Goal: Task Accomplishment & Management: Use online tool/utility

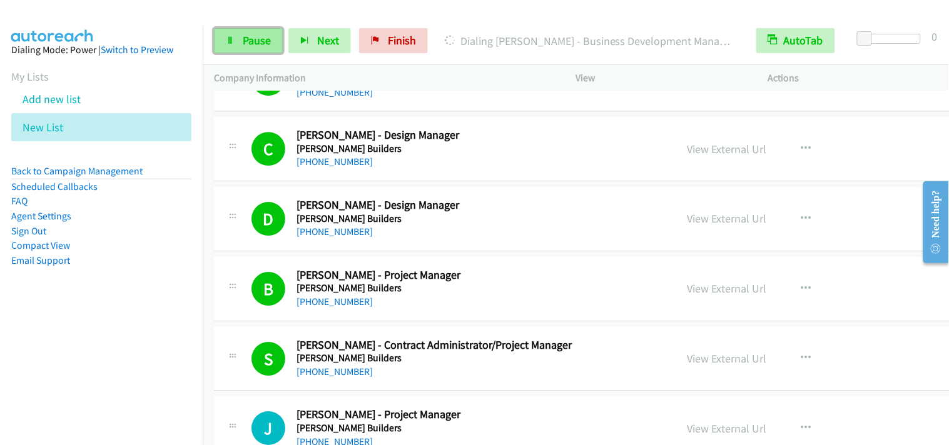
click at [240, 42] on link "Pause" at bounding box center [248, 40] width 69 height 25
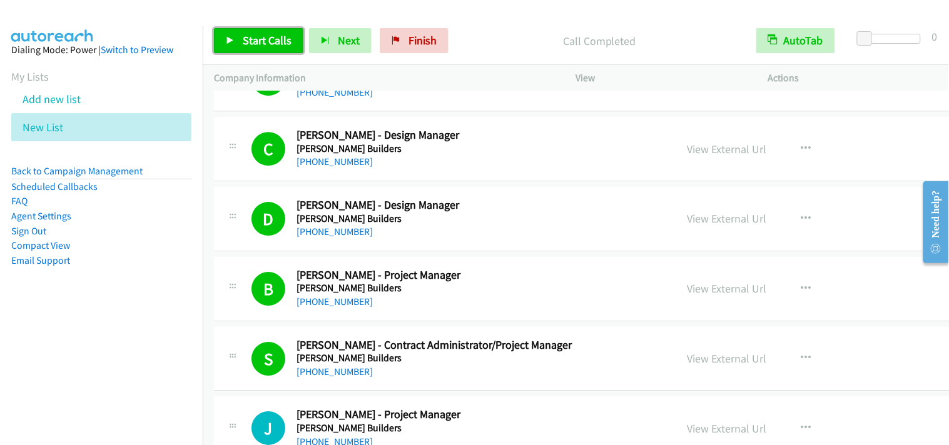
click at [239, 40] on link "Start Calls" at bounding box center [258, 40] width 89 height 25
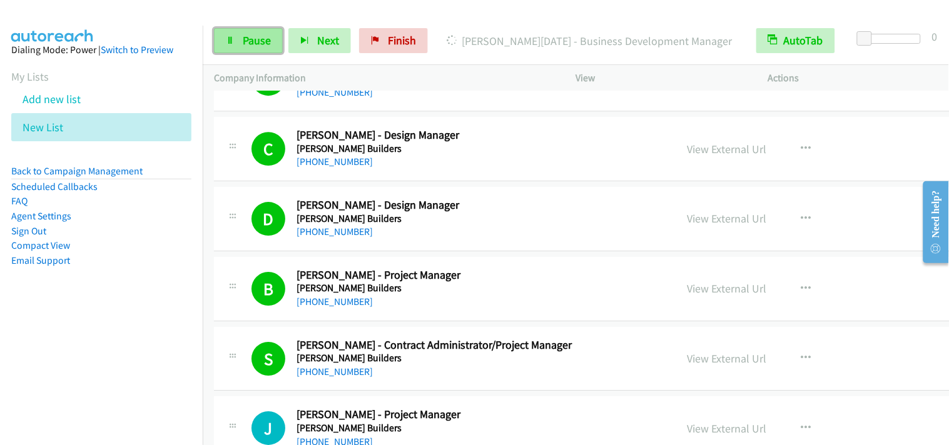
click at [254, 44] on span "Pause" at bounding box center [257, 40] width 28 height 14
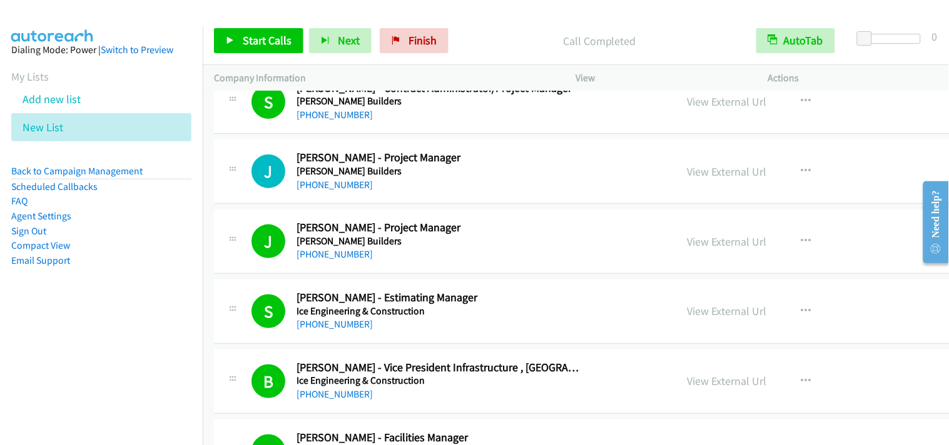
scroll to position [8616, 0]
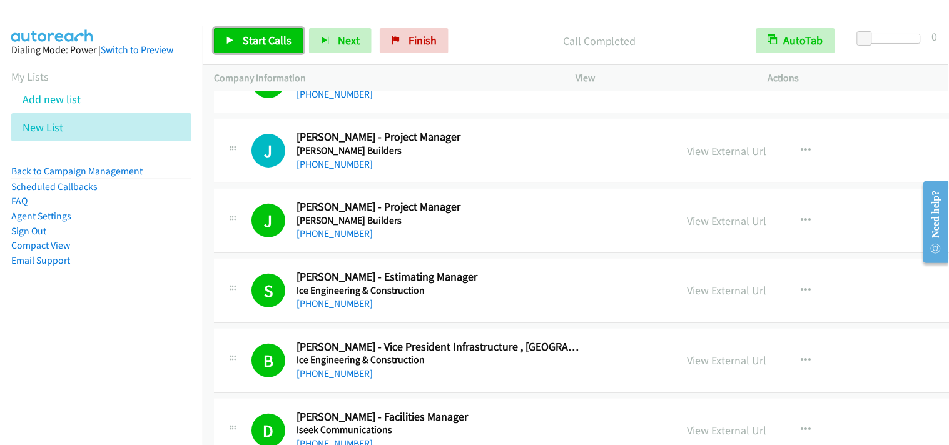
click at [258, 38] on span "Start Calls" at bounding box center [267, 40] width 49 height 14
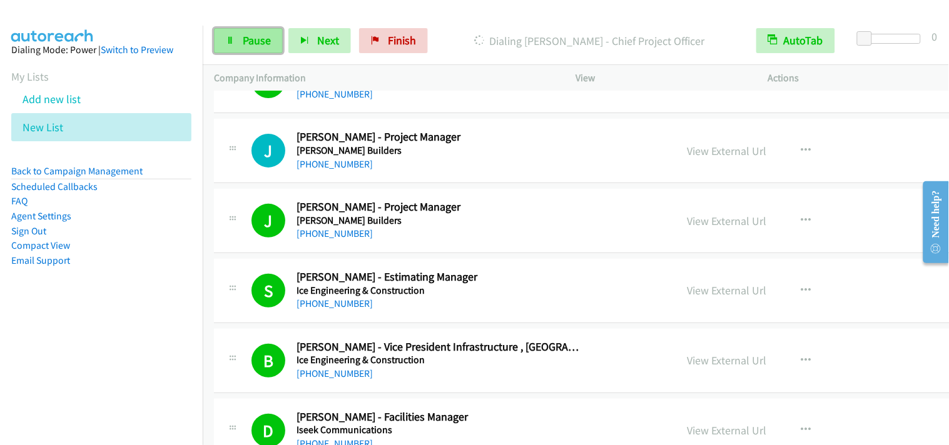
click at [235, 42] on link "Pause" at bounding box center [248, 40] width 69 height 25
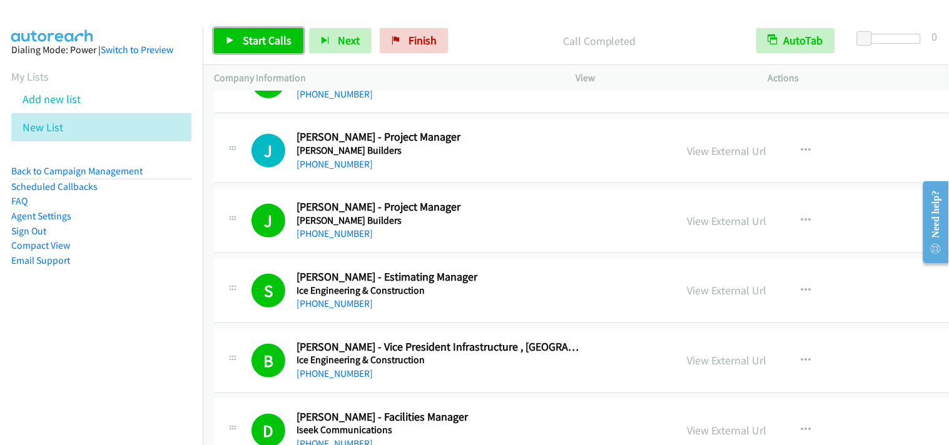
click at [280, 42] on span "Start Calls" at bounding box center [267, 40] width 49 height 14
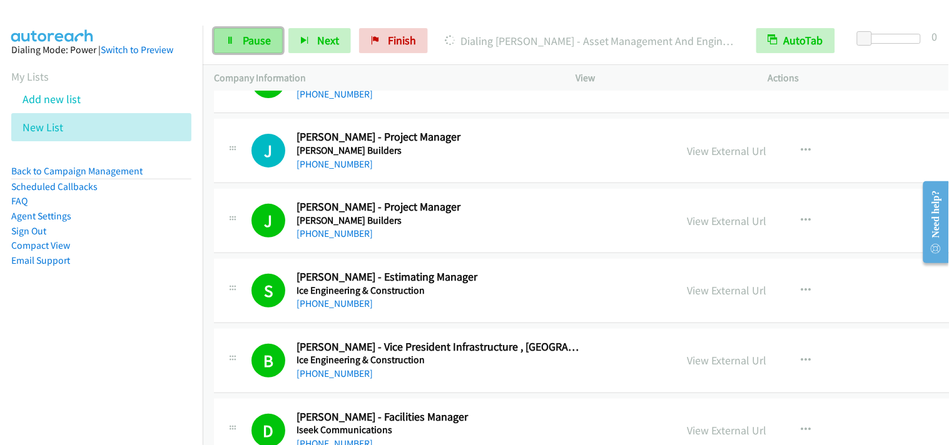
click at [251, 48] on link "Pause" at bounding box center [248, 40] width 69 height 25
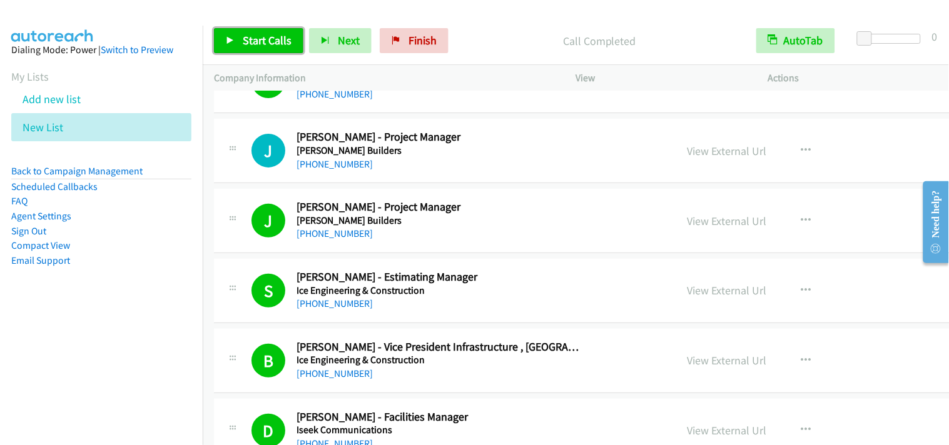
click at [266, 48] on link "Start Calls" at bounding box center [258, 40] width 89 height 25
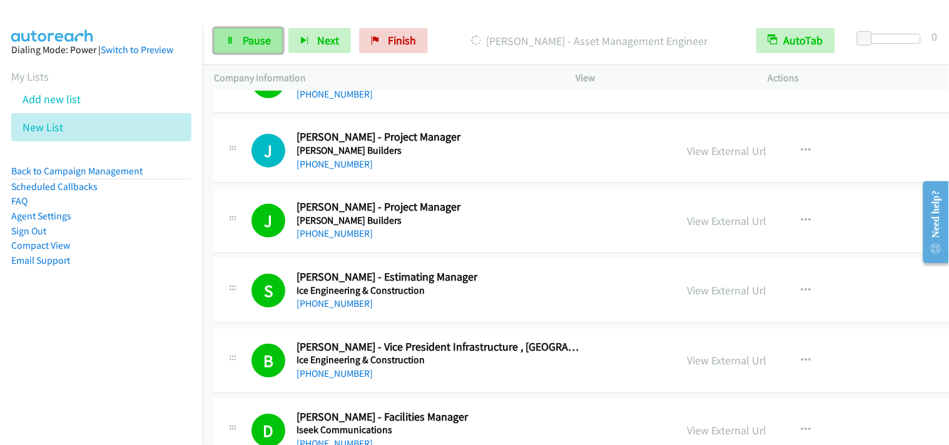
click at [251, 48] on link "Pause" at bounding box center [248, 40] width 69 height 25
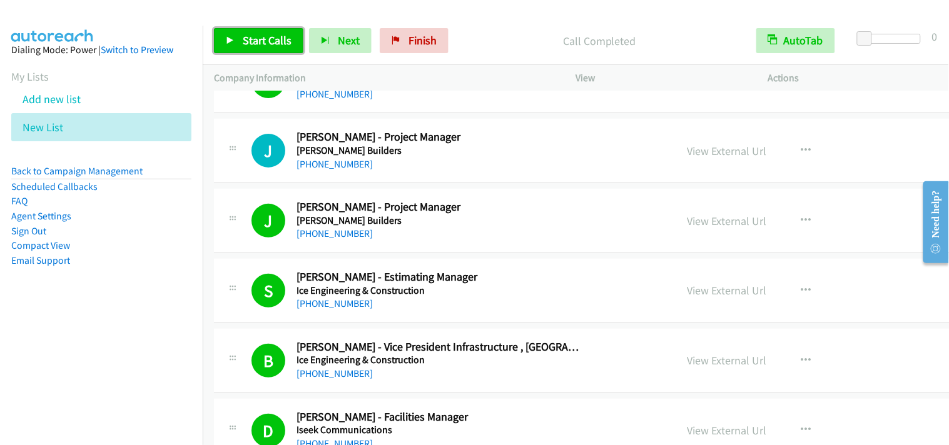
click at [284, 38] on span "Start Calls" at bounding box center [267, 40] width 49 height 14
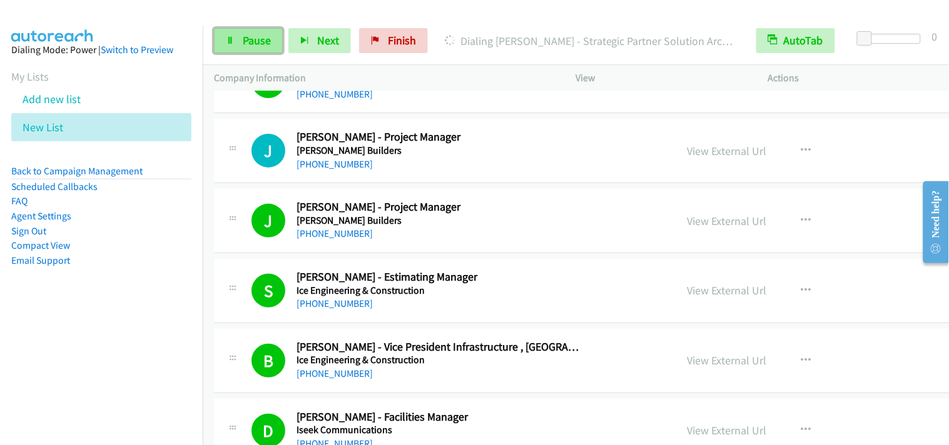
click at [261, 45] on span "Pause" at bounding box center [257, 40] width 28 height 14
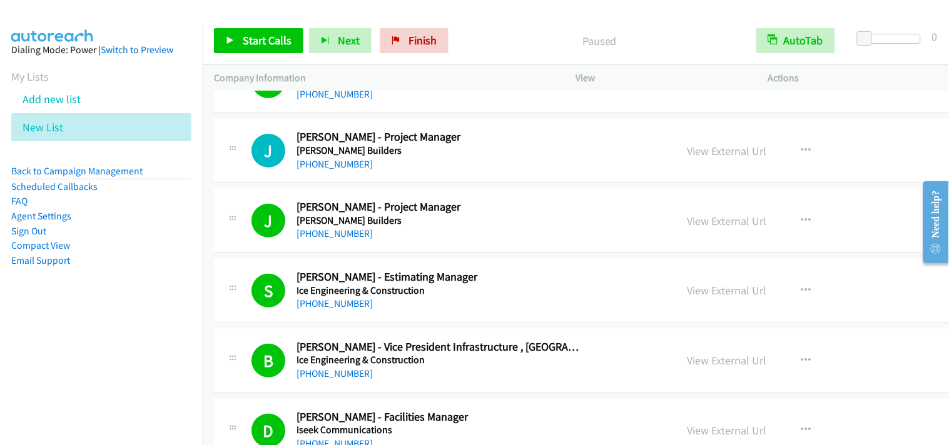
scroll to position [8546, 0]
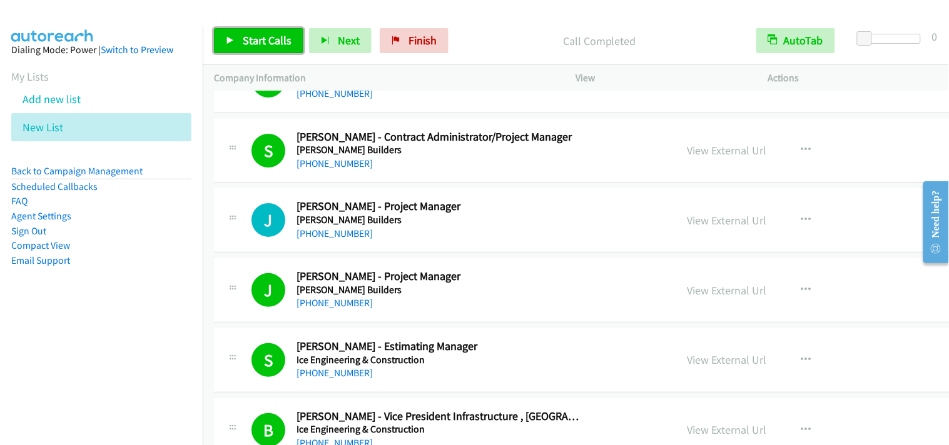
click at [288, 44] on span "Start Calls" at bounding box center [267, 40] width 49 height 14
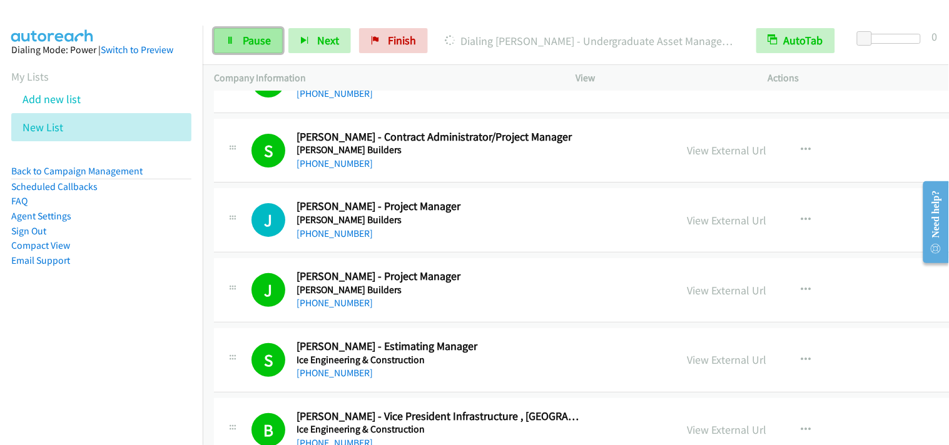
click at [215, 34] on link "Pause" at bounding box center [248, 40] width 69 height 25
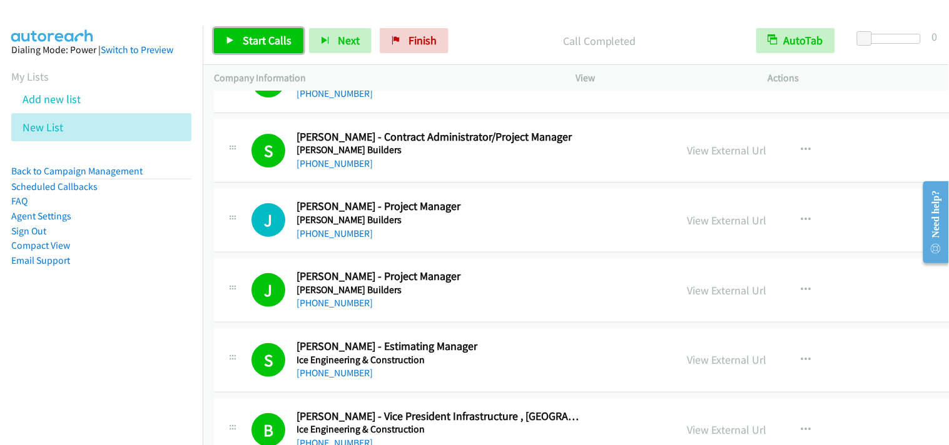
click at [283, 45] on span "Start Calls" at bounding box center [267, 40] width 49 height 14
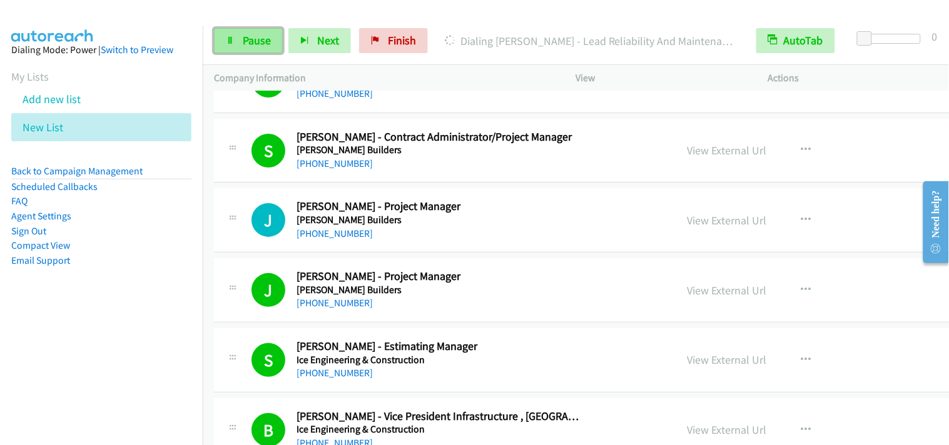
click at [245, 48] on link "Pause" at bounding box center [248, 40] width 69 height 25
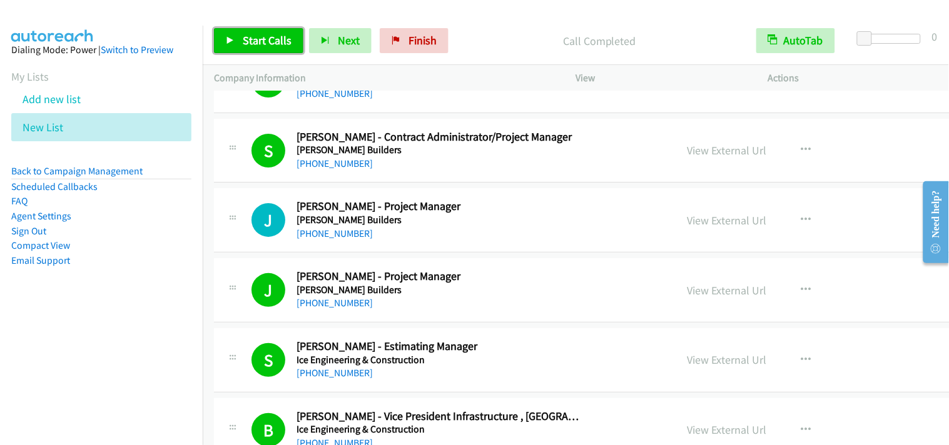
click at [273, 42] on span "Start Calls" at bounding box center [267, 40] width 49 height 14
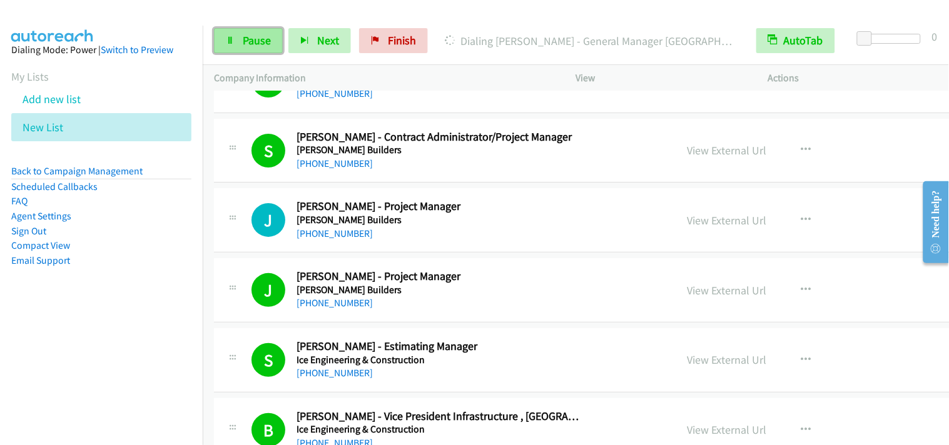
click at [223, 44] on link "Pause" at bounding box center [248, 40] width 69 height 25
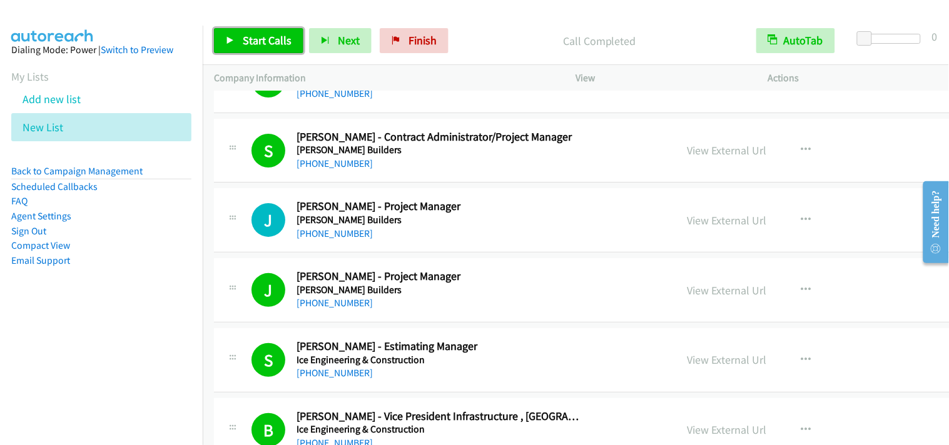
click at [288, 38] on span "Start Calls" at bounding box center [267, 40] width 49 height 14
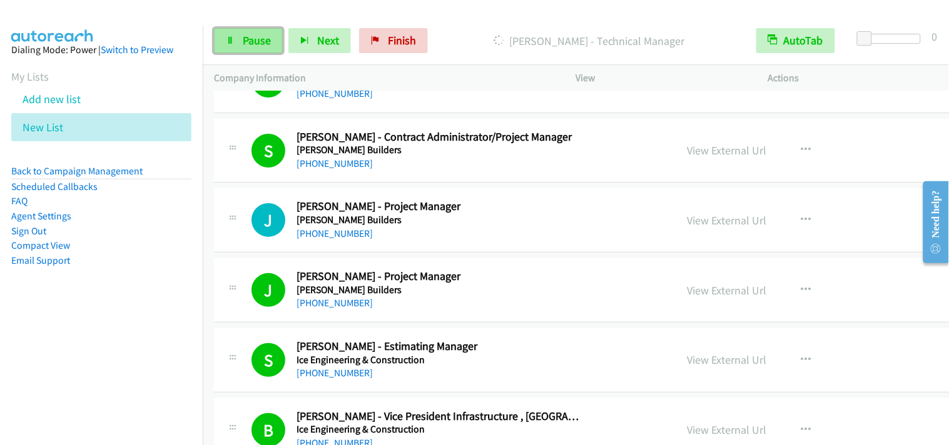
click at [266, 34] on span "Pause" at bounding box center [257, 40] width 28 height 14
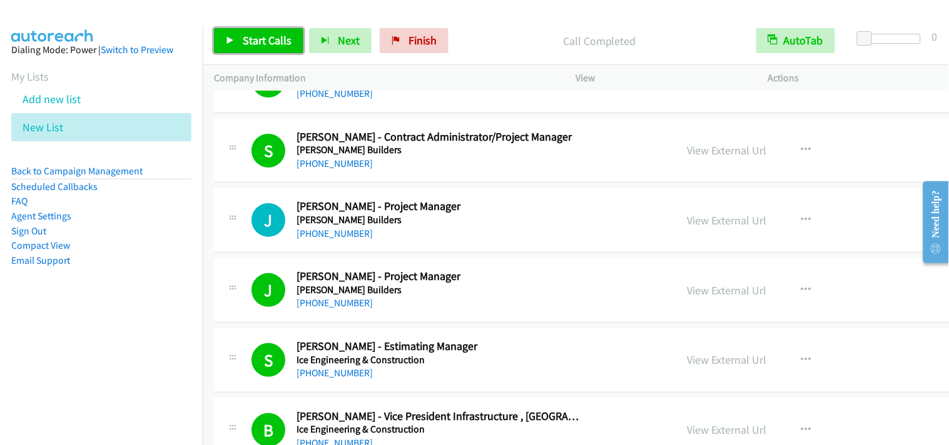
click at [280, 46] on span "Start Calls" at bounding box center [267, 40] width 49 height 14
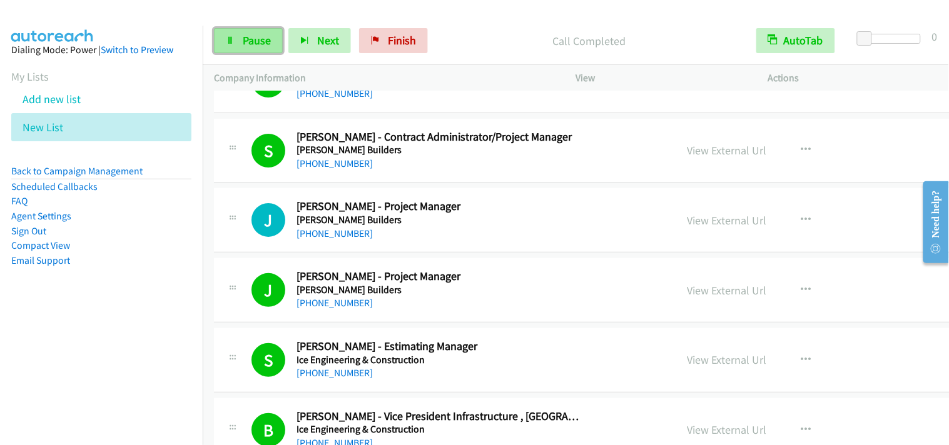
drag, startPoint x: 255, startPoint y: 42, endPoint x: 267, endPoint y: 51, distance: 15.3
click at [256, 41] on span "Pause" at bounding box center [257, 40] width 28 height 14
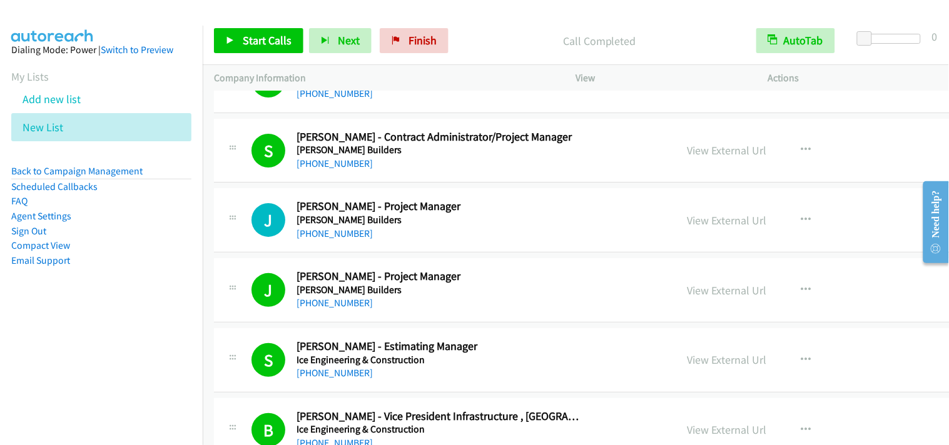
click at [589, 403] on div "B Callback Scheduled [PERSON_NAME] - Vice President Infrastructure , Asia Pacif…" at bounding box center [653, 430] width 879 height 64
click at [288, 30] on link "Start Calls" at bounding box center [258, 40] width 89 height 25
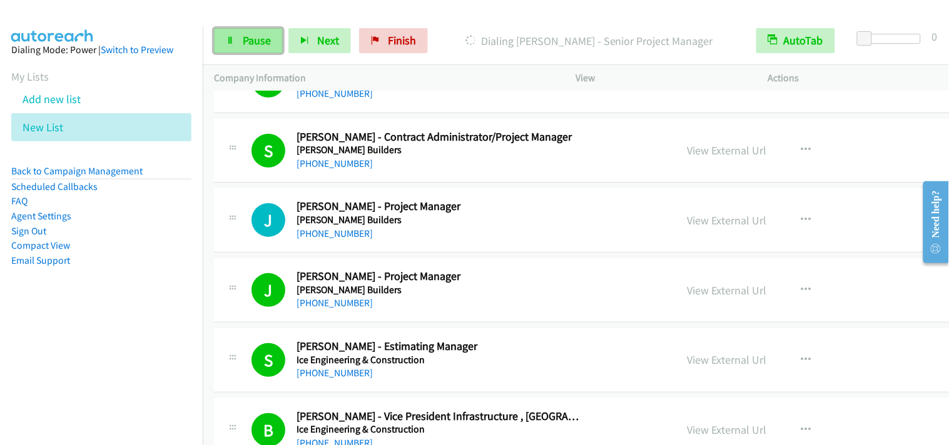
click at [239, 49] on link "Pause" at bounding box center [248, 40] width 69 height 25
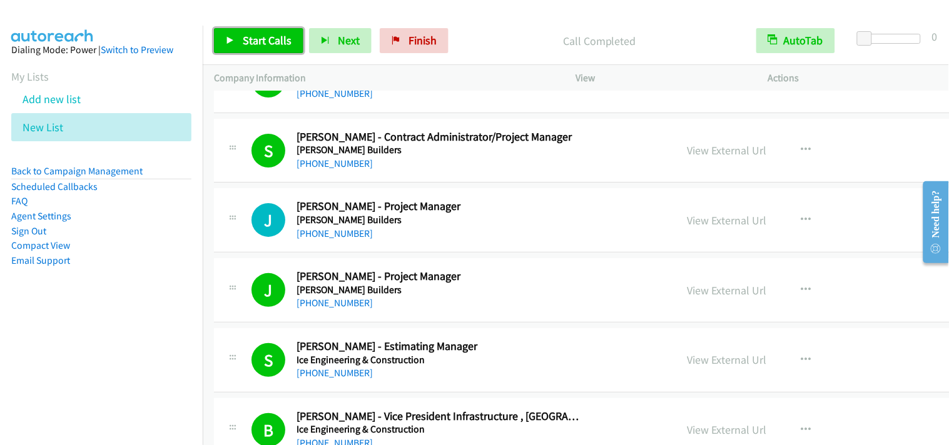
click at [294, 30] on link "Start Calls" at bounding box center [258, 40] width 89 height 25
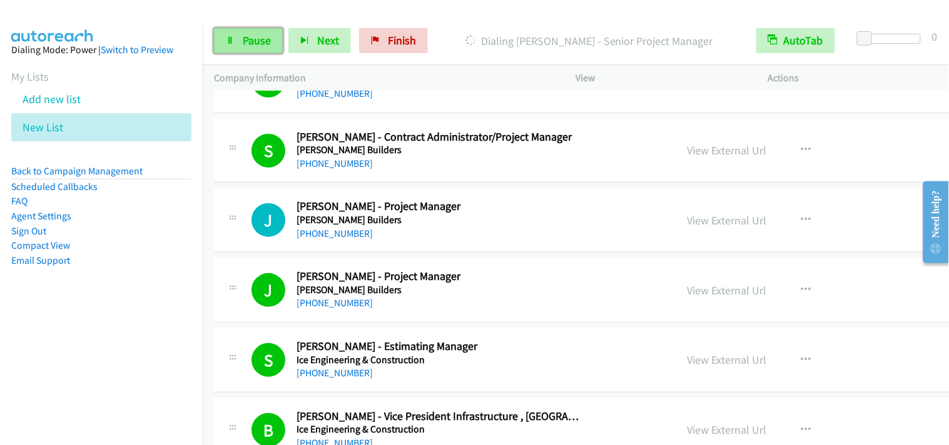
click at [228, 43] on icon at bounding box center [230, 41] width 9 height 9
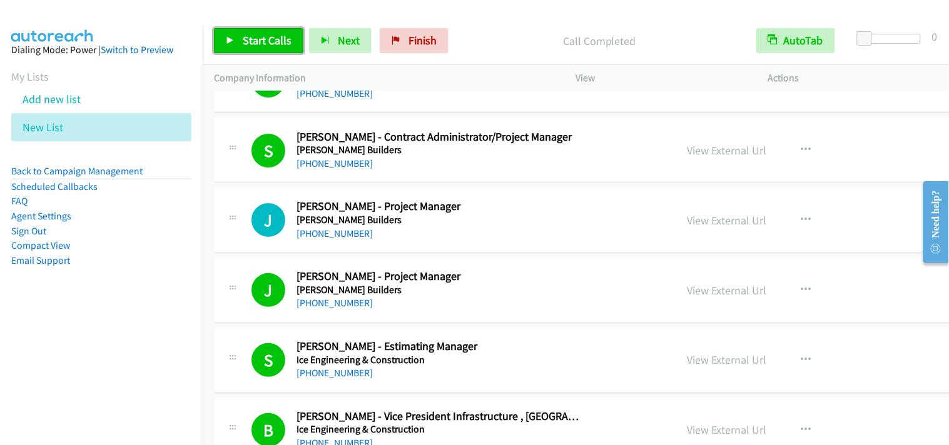
click at [267, 33] on span "Start Calls" at bounding box center [267, 40] width 49 height 14
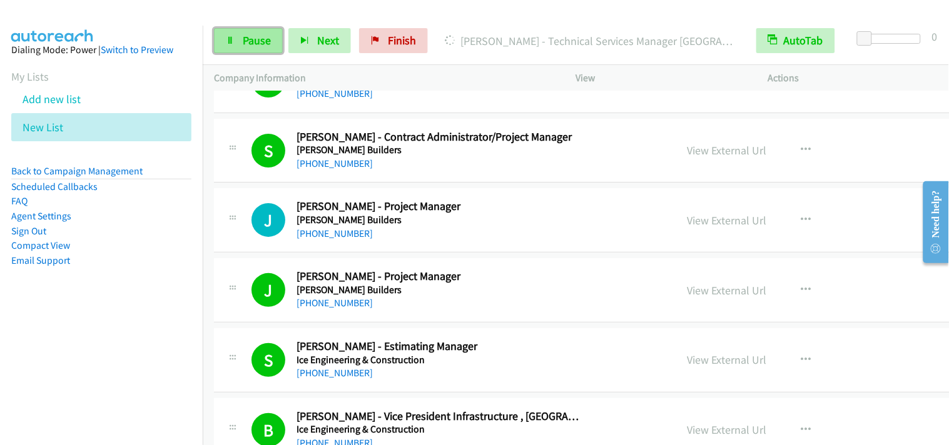
click at [245, 30] on link "Pause" at bounding box center [248, 40] width 69 height 25
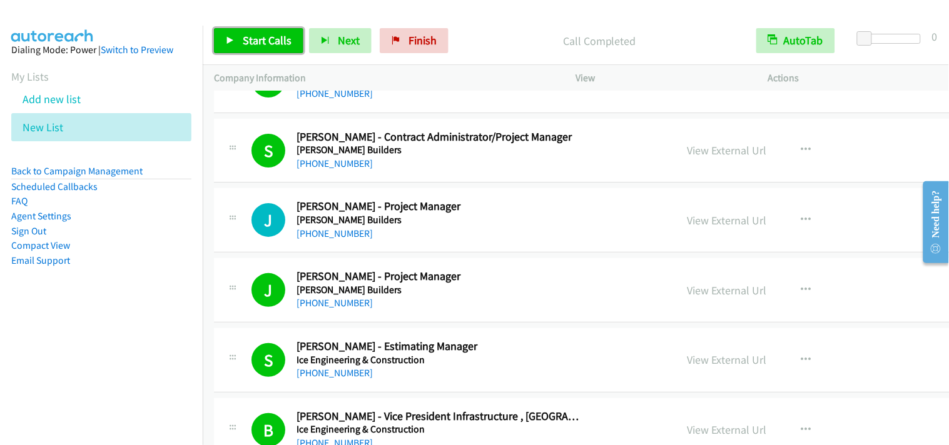
click at [248, 39] on span "Start Calls" at bounding box center [267, 40] width 49 height 14
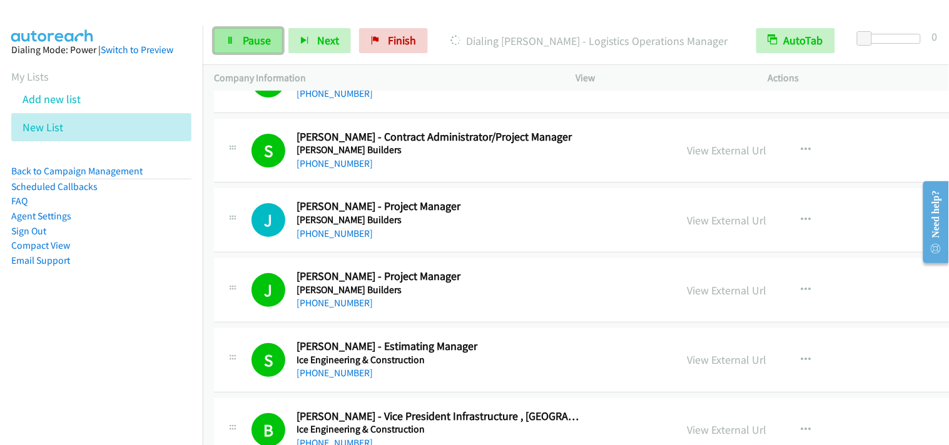
click at [243, 40] on span "Pause" at bounding box center [257, 40] width 28 height 14
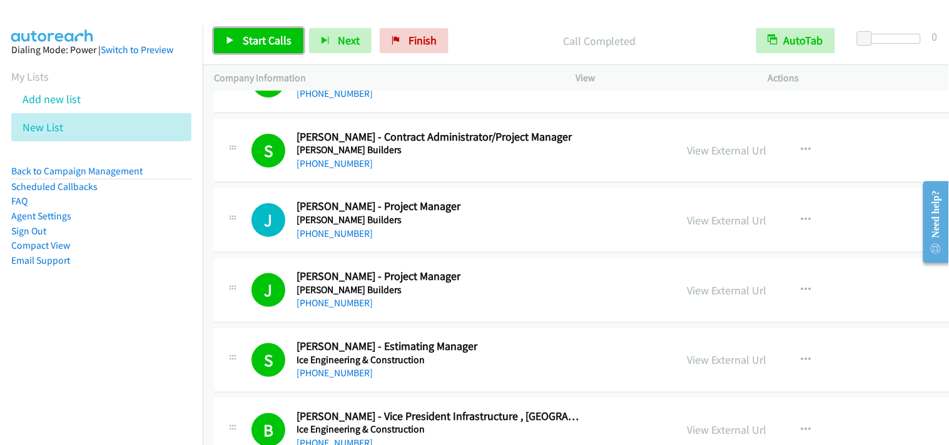
click at [263, 42] on span "Start Calls" at bounding box center [267, 40] width 49 height 14
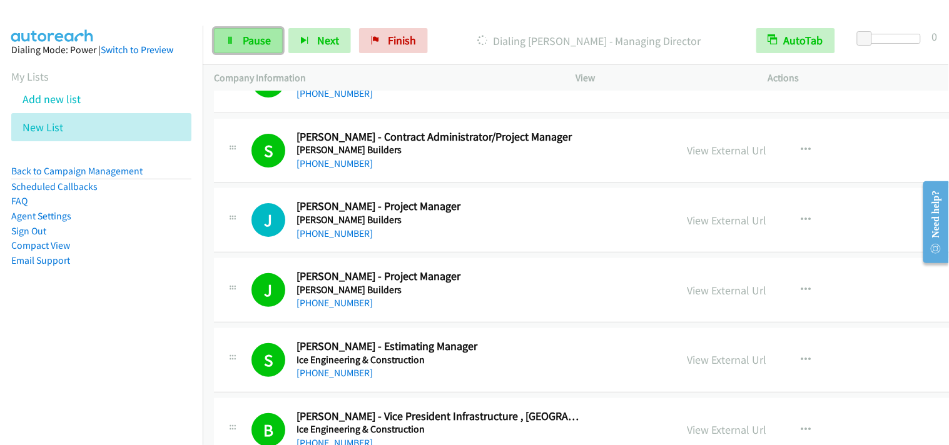
click at [268, 42] on span "Pause" at bounding box center [257, 40] width 28 height 14
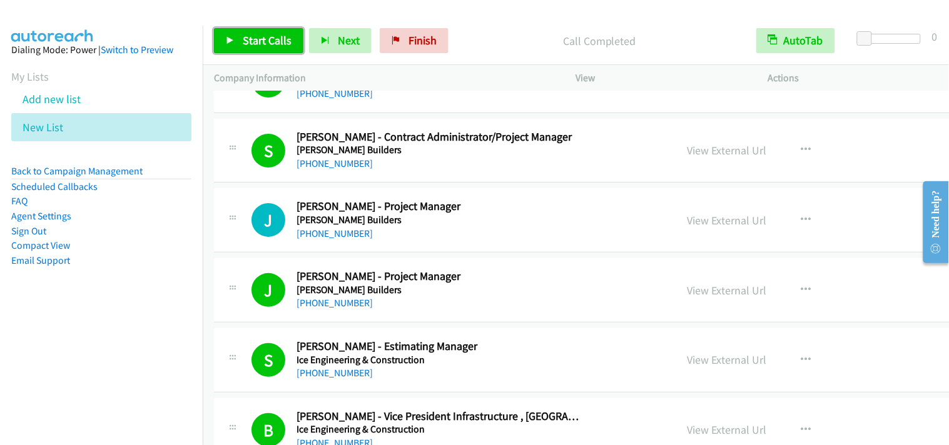
click at [286, 34] on span "Start Calls" at bounding box center [267, 40] width 49 height 14
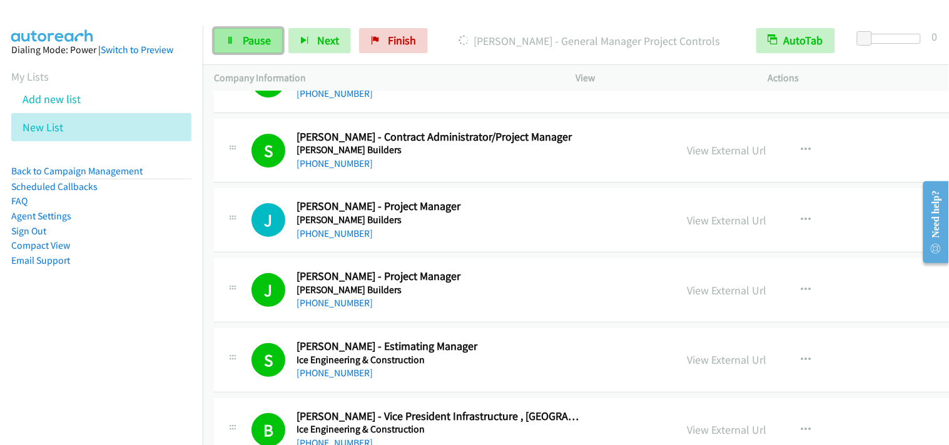
click at [240, 38] on link "Pause" at bounding box center [248, 40] width 69 height 25
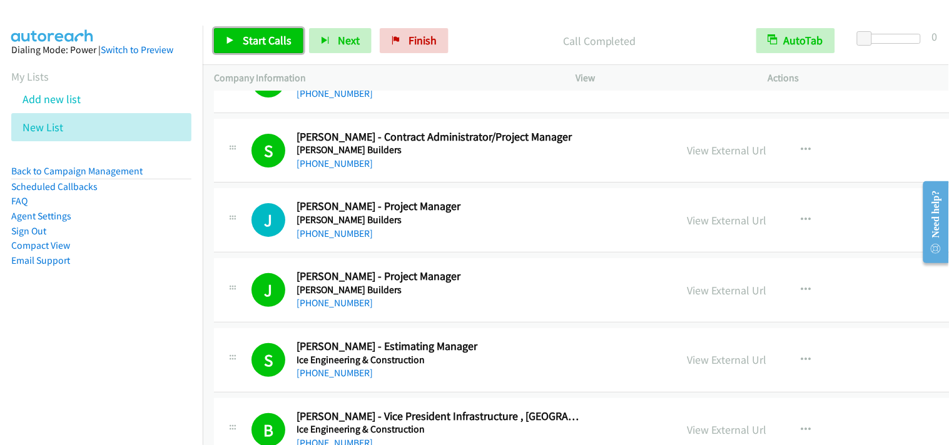
click at [259, 41] on span "Start Calls" at bounding box center [267, 40] width 49 height 14
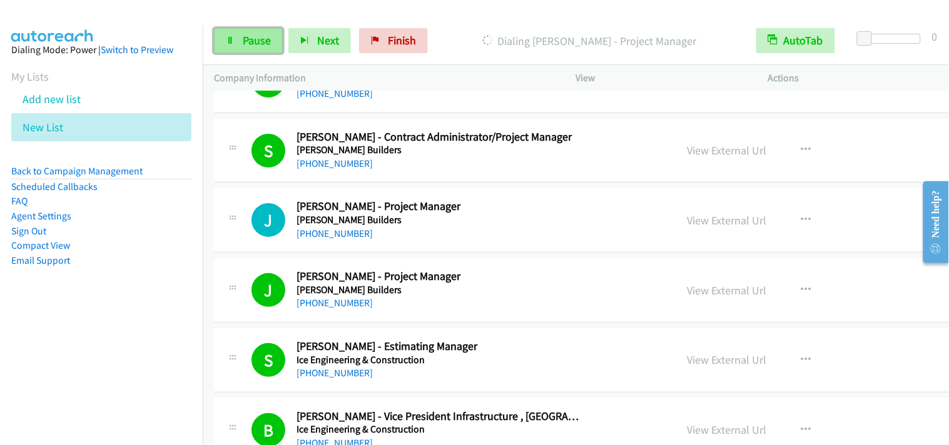
click at [220, 35] on link "Pause" at bounding box center [248, 40] width 69 height 25
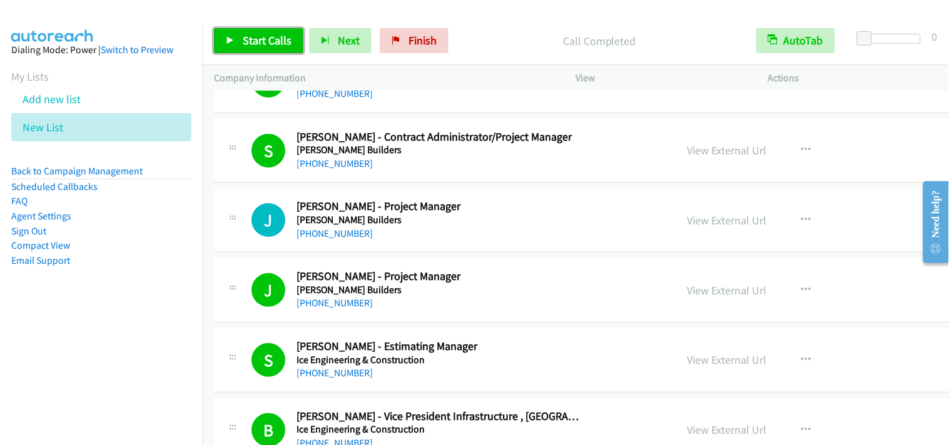
drag, startPoint x: 276, startPoint y: 41, endPoint x: 437, endPoint y: 376, distance: 372.0
click at [278, 41] on span "Start Calls" at bounding box center [267, 40] width 49 height 14
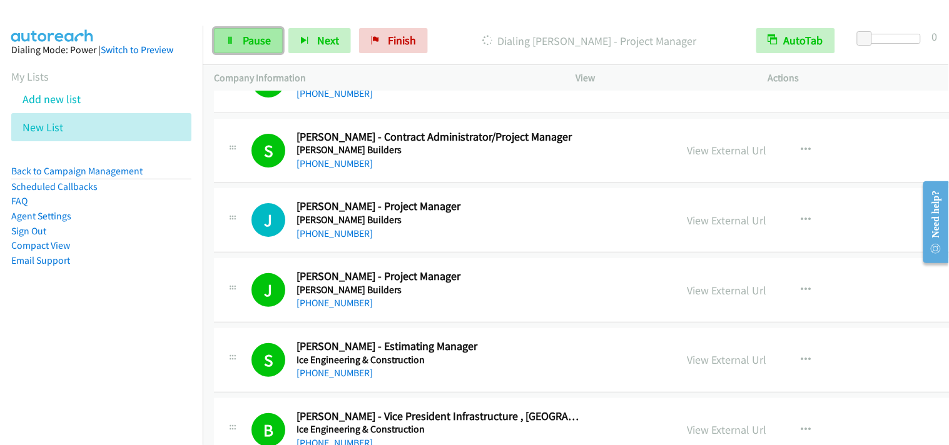
click at [269, 35] on span "Pause" at bounding box center [257, 40] width 28 height 14
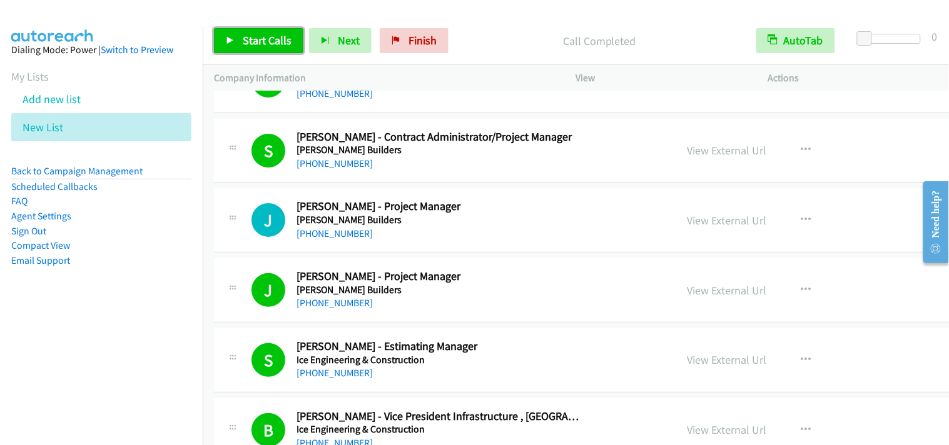
click at [277, 39] on span "Start Calls" at bounding box center [267, 40] width 49 height 14
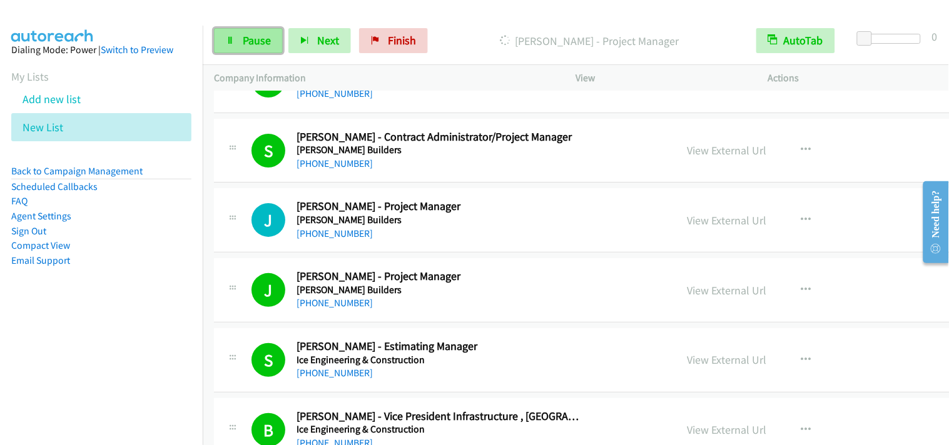
click at [238, 44] on link "Pause" at bounding box center [248, 40] width 69 height 25
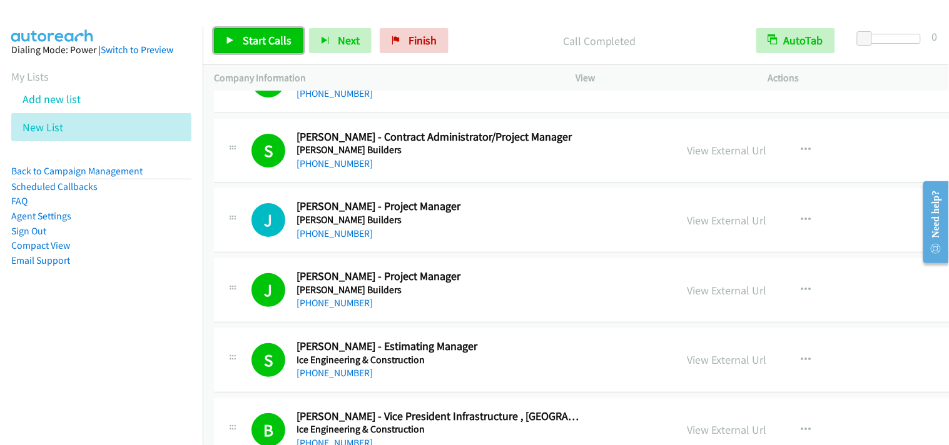
click at [290, 38] on link "Start Calls" at bounding box center [258, 40] width 89 height 25
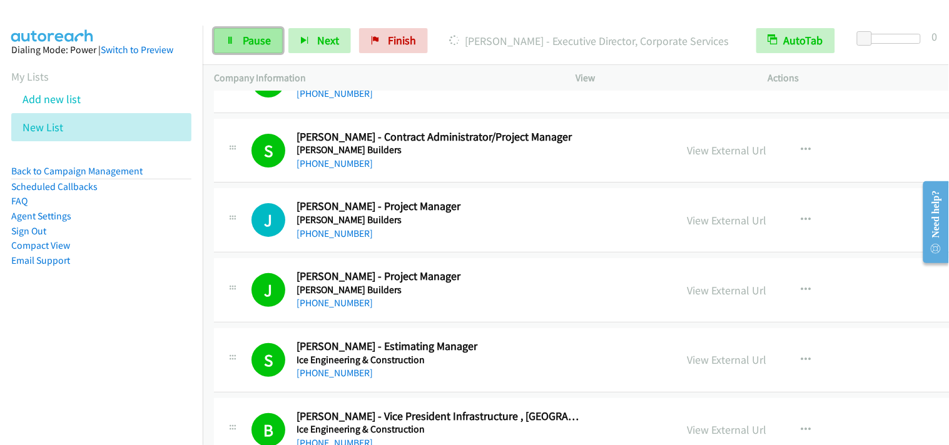
click at [248, 34] on span "Pause" at bounding box center [257, 40] width 28 height 14
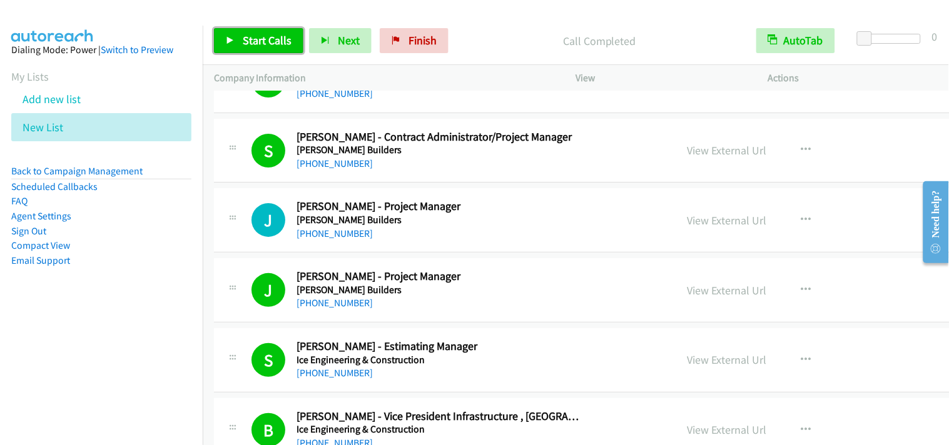
click at [253, 33] on link "Start Calls" at bounding box center [258, 40] width 89 height 25
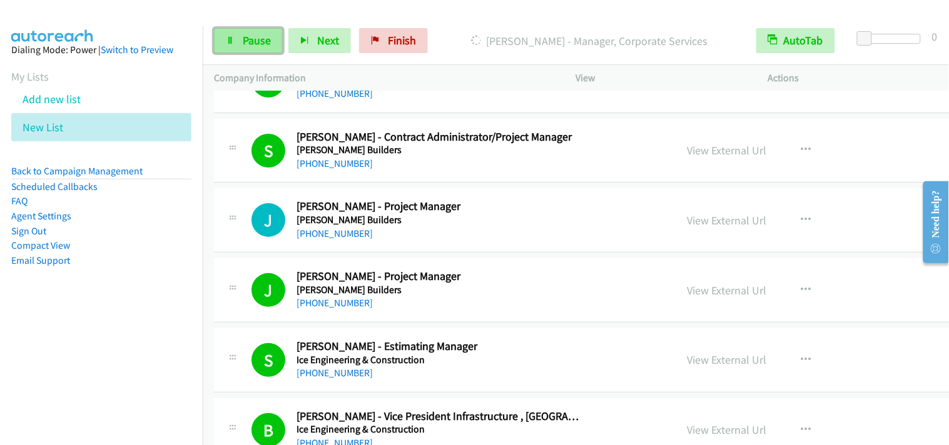
click at [230, 37] on icon at bounding box center [230, 41] width 9 height 9
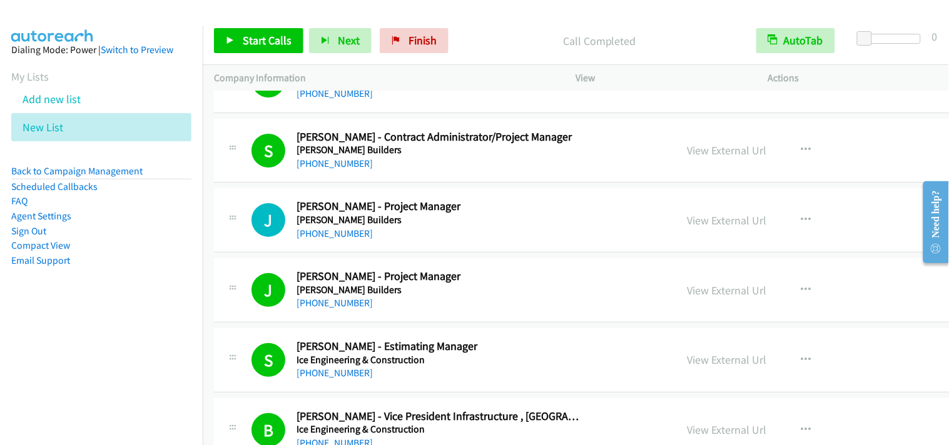
click at [261, 26] on div "Start Calls Pause Next Finish Call Completed AutoTab AutoTab 0" at bounding box center [576, 41] width 746 height 48
click at [249, 44] on span "Start Calls" at bounding box center [267, 40] width 49 height 14
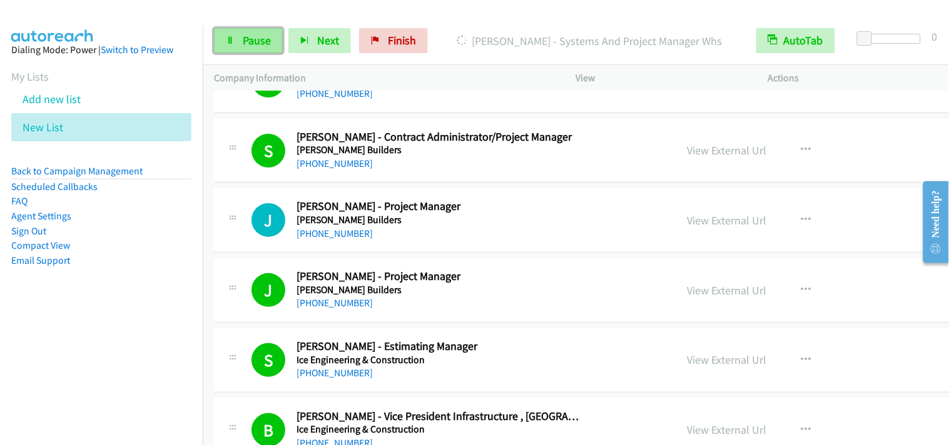
click at [228, 44] on icon at bounding box center [230, 41] width 9 height 9
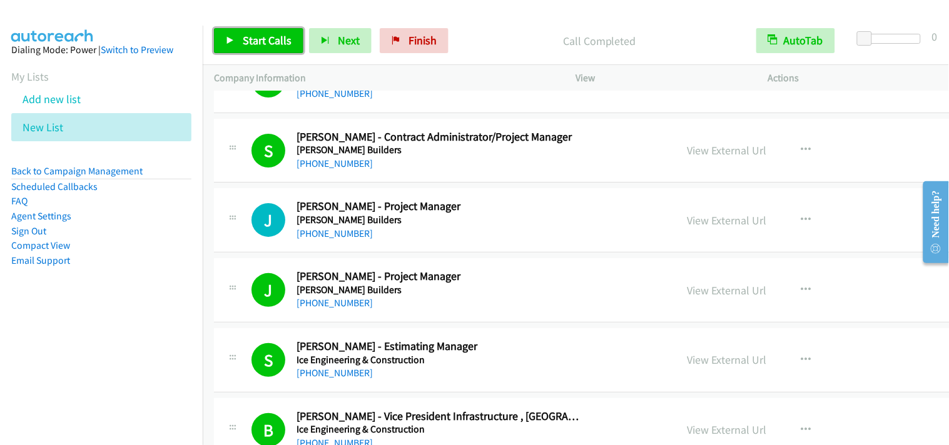
click at [286, 44] on span "Start Calls" at bounding box center [267, 40] width 49 height 14
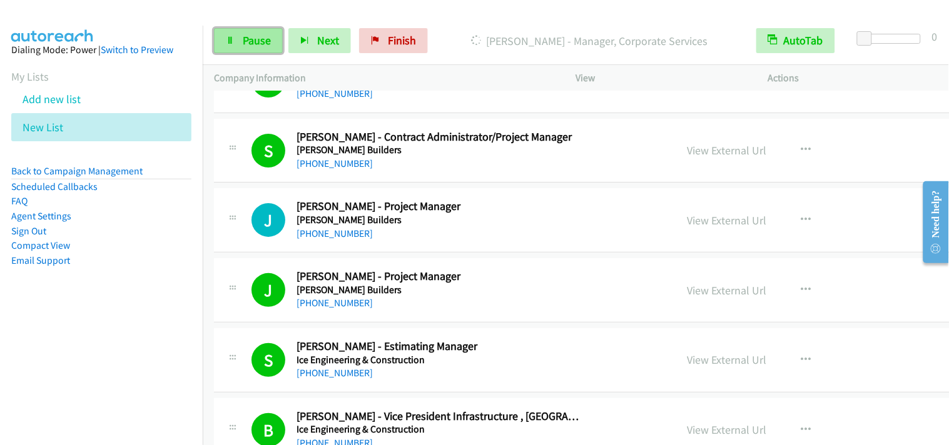
click at [256, 35] on span "Pause" at bounding box center [257, 40] width 28 height 14
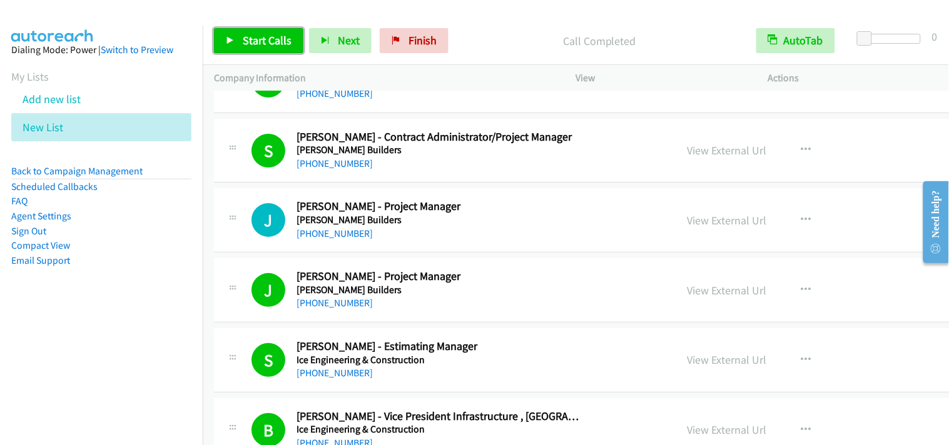
click at [289, 44] on span "Start Calls" at bounding box center [267, 40] width 49 height 14
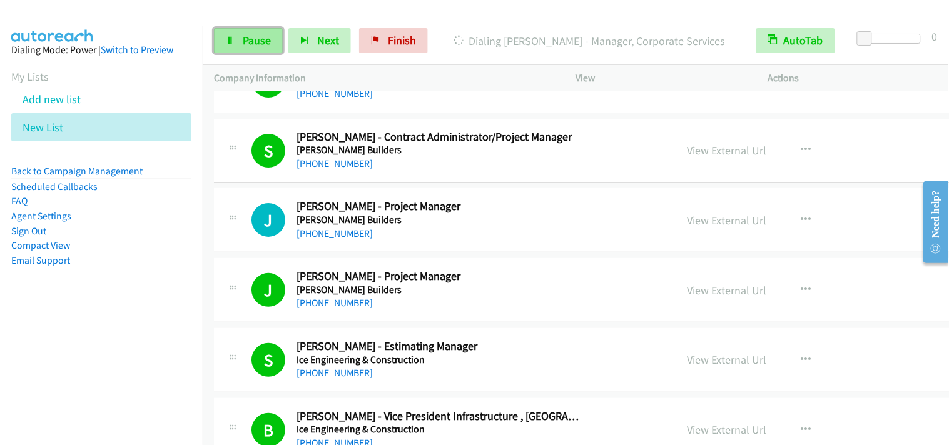
click at [238, 44] on link "Pause" at bounding box center [248, 40] width 69 height 25
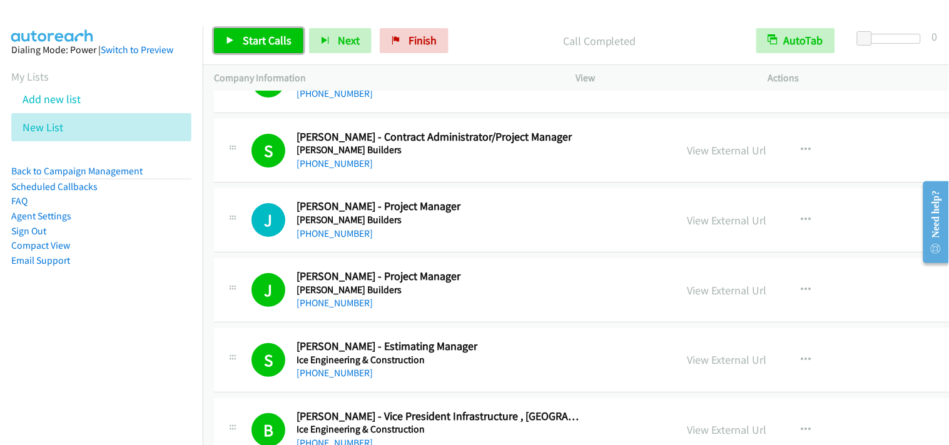
click at [256, 43] on span "Start Calls" at bounding box center [267, 40] width 49 height 14
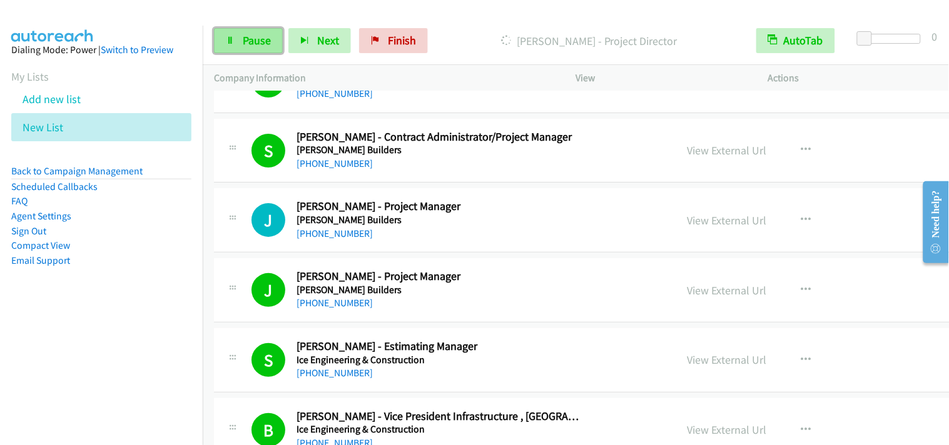
click at [258, 44] on span "Pause" at bounding box center [257, 40] width 28 height 14
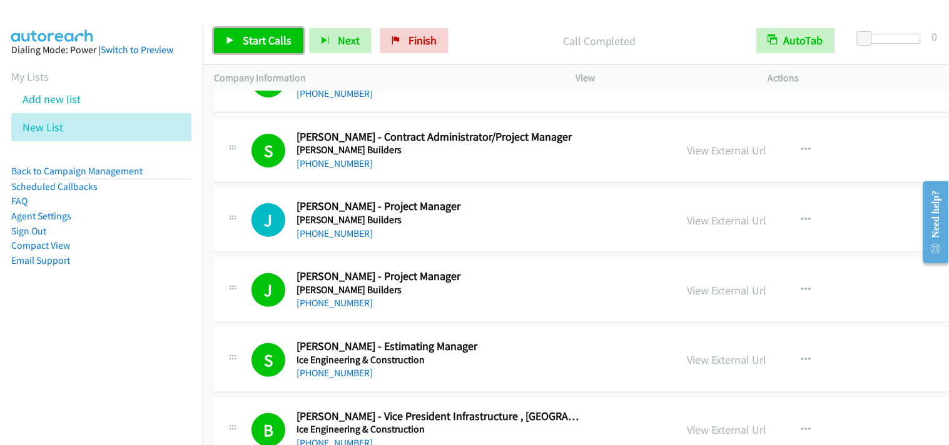
click at [268, 41] on span "Start Calls" at bounding box center [267, 40] width 49 height 14
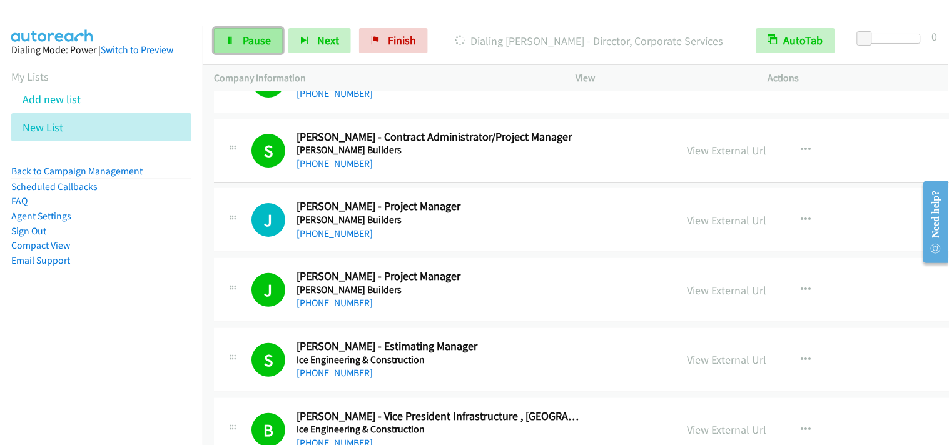
click at [263, 44] on span "Pause" at bounding box center [257, 40] width 28 height 14
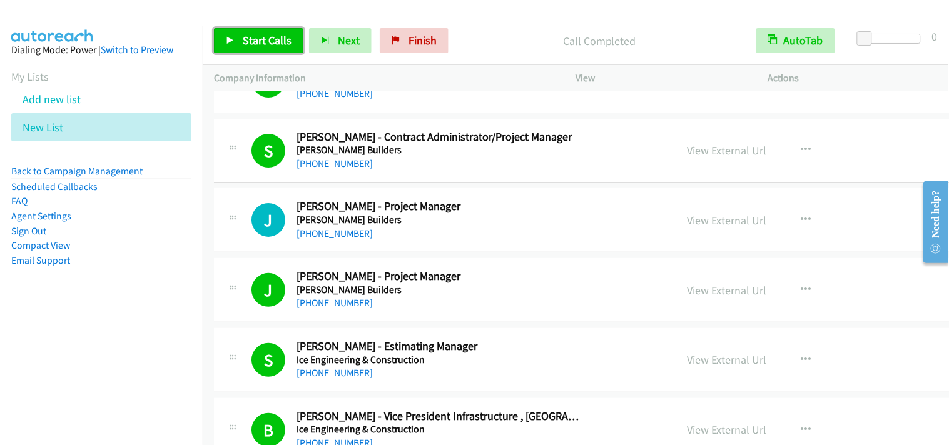
click at [248, 48] on link "Start Calls" at bounding box center [258, 40] width 89 height 25
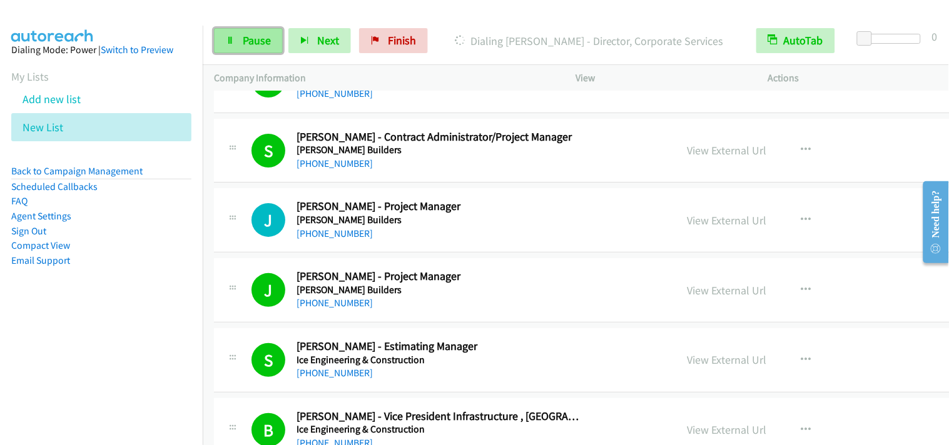
click at [270, 47] on span "Pause" at bounding box center [257, 40] width 28 height 14
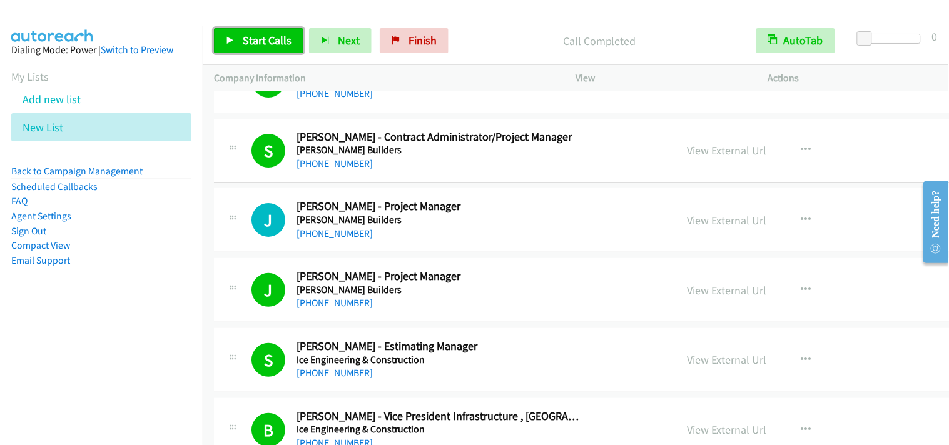
click at [254, 40] on span "Start Calls" at bounding box center [267, 40] width 49 height 14
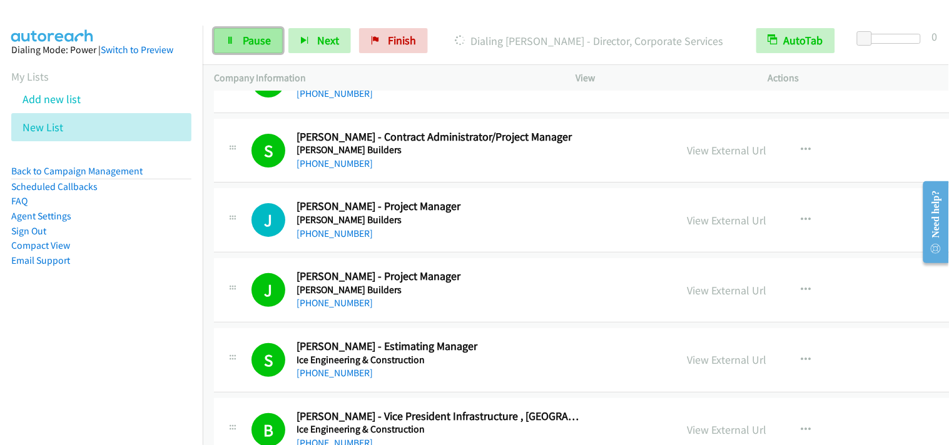
click at [234, 51] on link "Pause" at bounding box center [248, 40] width 69 height 25
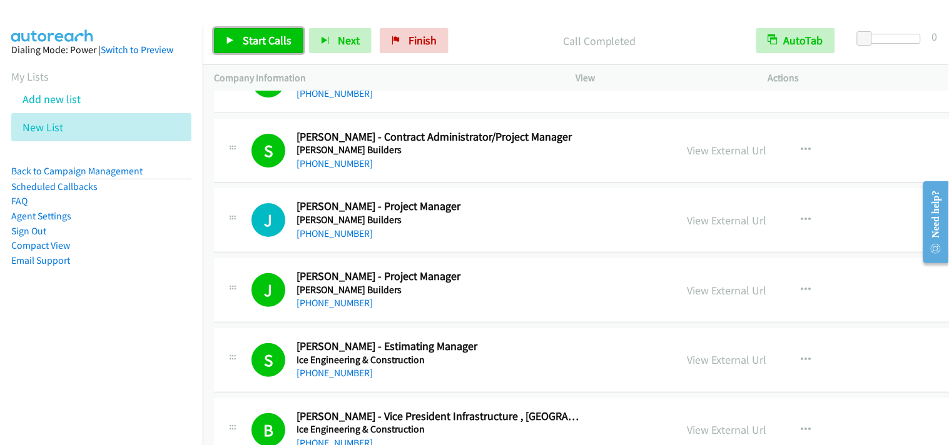
click at [278, 41] on span "Start Calls" at bounding box center [267, 40] width 49 height 14
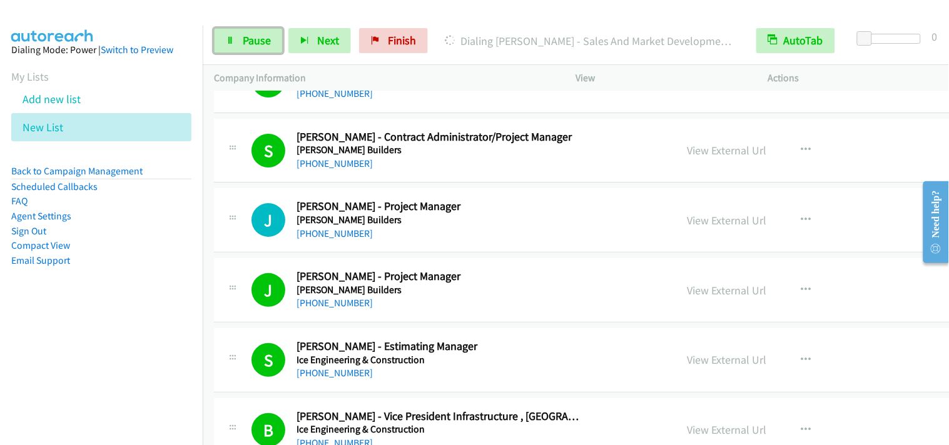
drag, startPoint x: 258, startPoint y: 36, endPoint x: 271, endPoint y: 86, distance: 51.7
click at [258, 36] on span "Pause" at bounding box center [257, 40] width 28 height 14
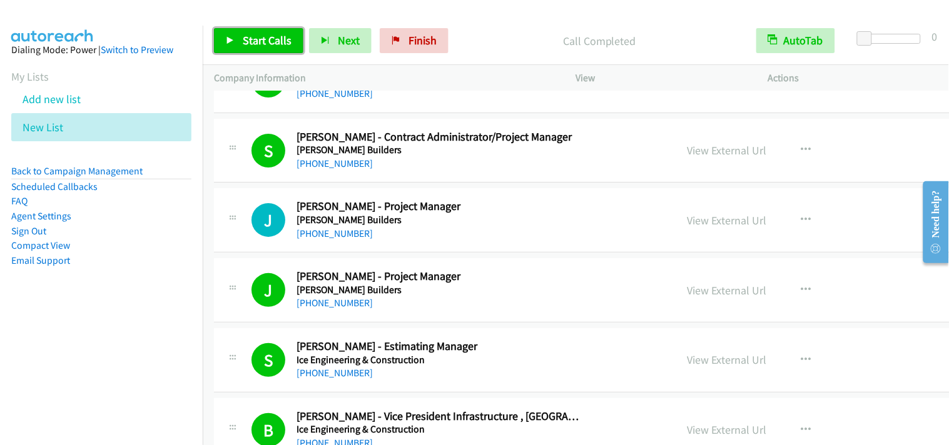
click at [266, 40] on span "Start Calls" at bounding box center [267, 40] width 49 height 14
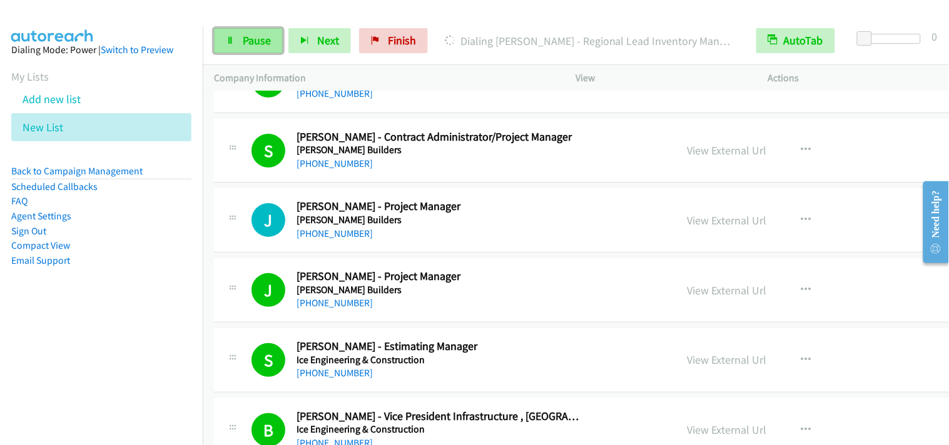
click at [265, 34] on link "Pause" at bounding box center [248, 40] width 69 height 25
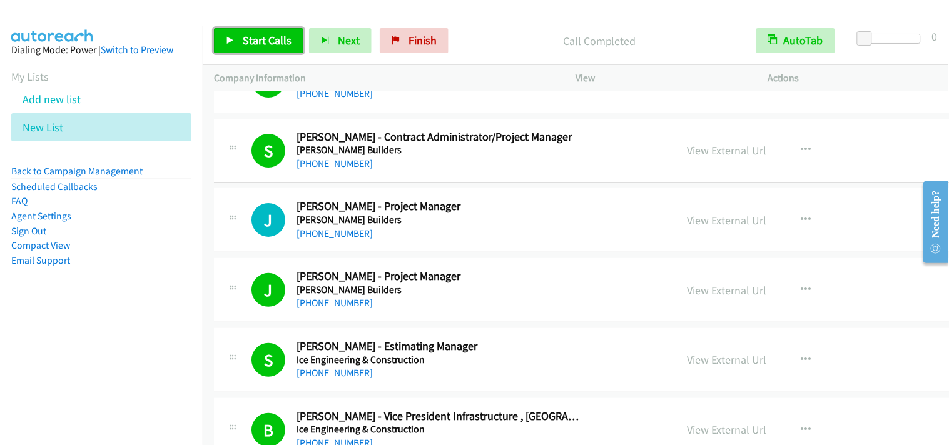
click at [290, 36] on link "Start Calls" at bounding box center [258, 40] width 89 height 25
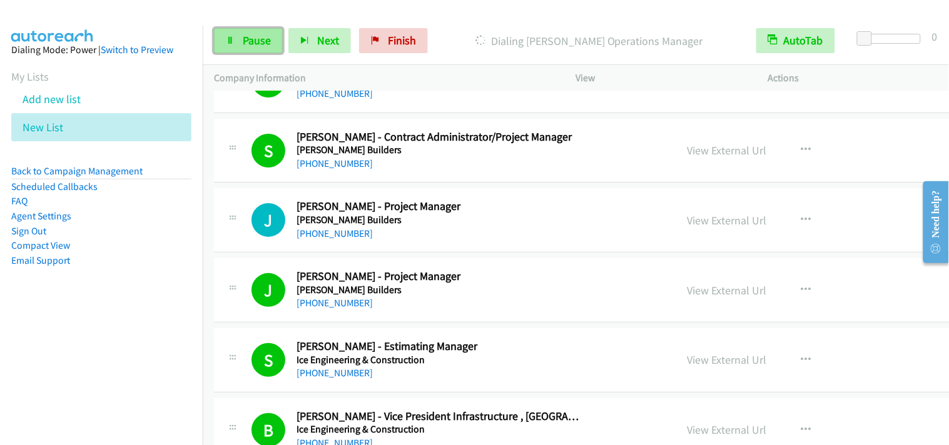
click at [274, 44] on link "Pause" at bounding box center [248, 40] width 69 height 25
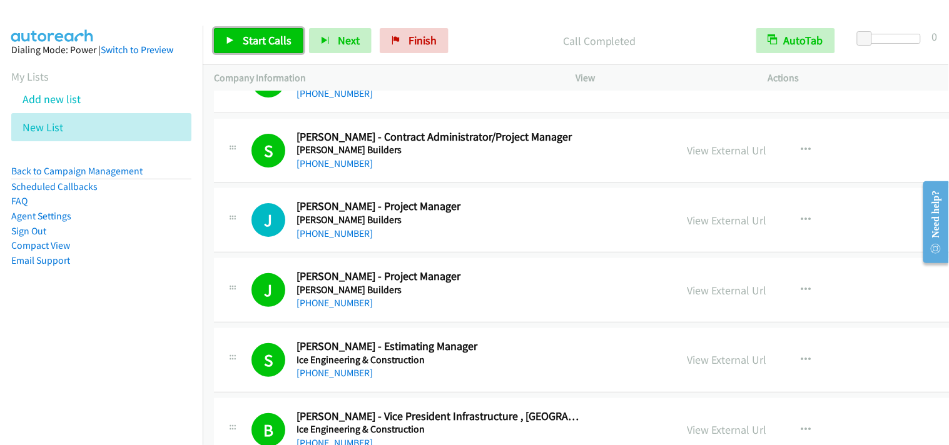
click at [257, 33] on span "Start Calls" at bounding box center [267, 40] width 49 height 14
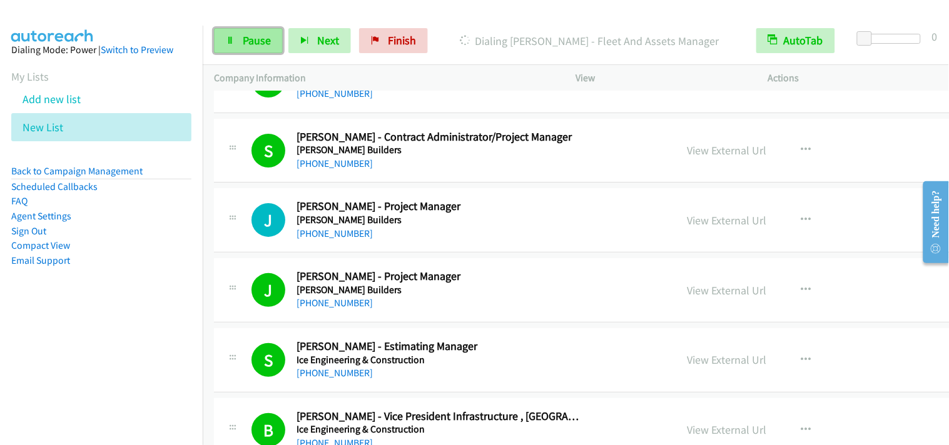
click at [259, 43] on span "Pause" at bounding box center [257, 40] width 28 height 14
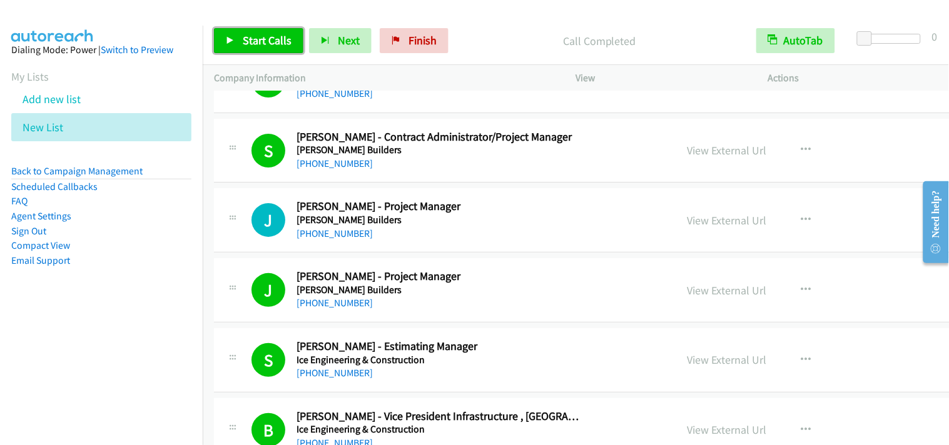
click at [293, 40] on link "Start Calls" at bounding box center [258, 40] width 89 height 25
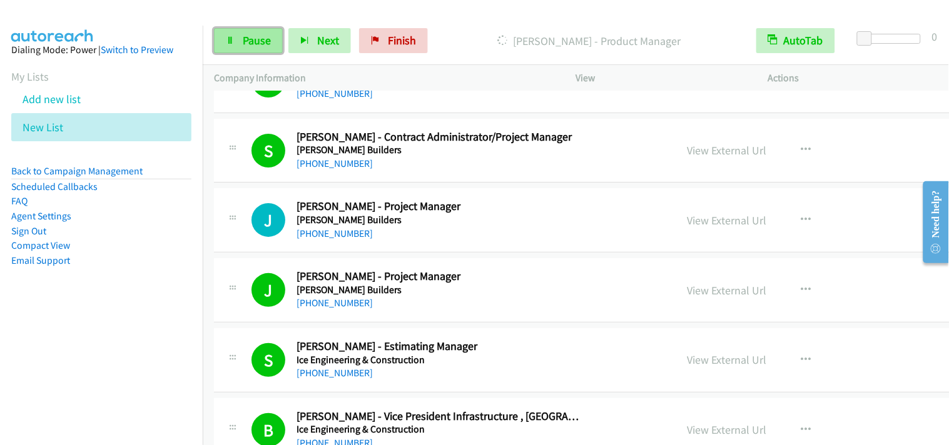
click at [263, 46] on span "Pause" at bounding box center [257, 40] width 28 height 14
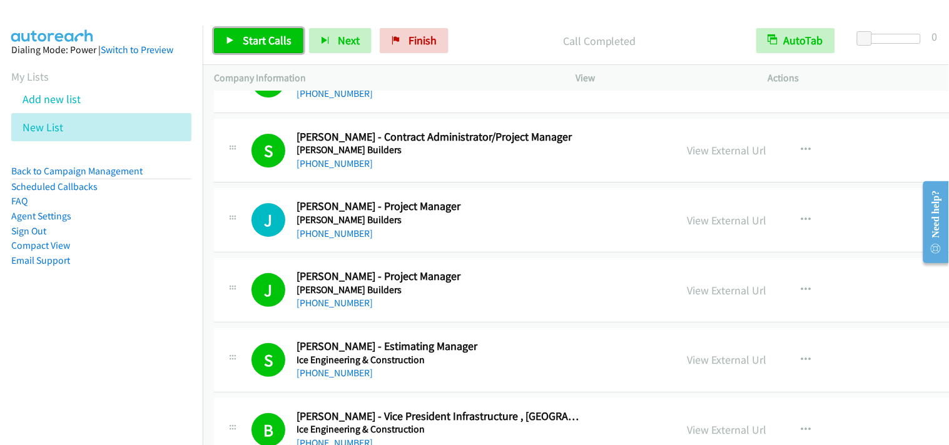
click at [254, 50] on link "Start Calls" at bounding box center [258, 40] width 89 height 25
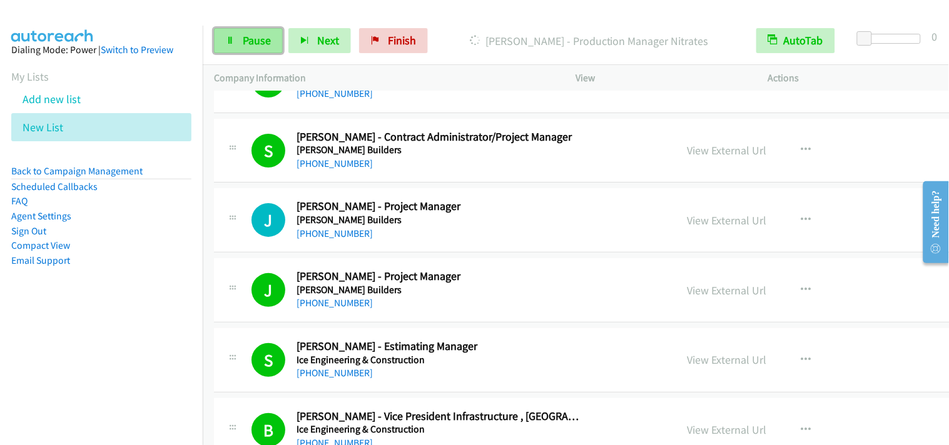
click at [231, 42] on icon at bounding box center [230, 41] width 9 height 9
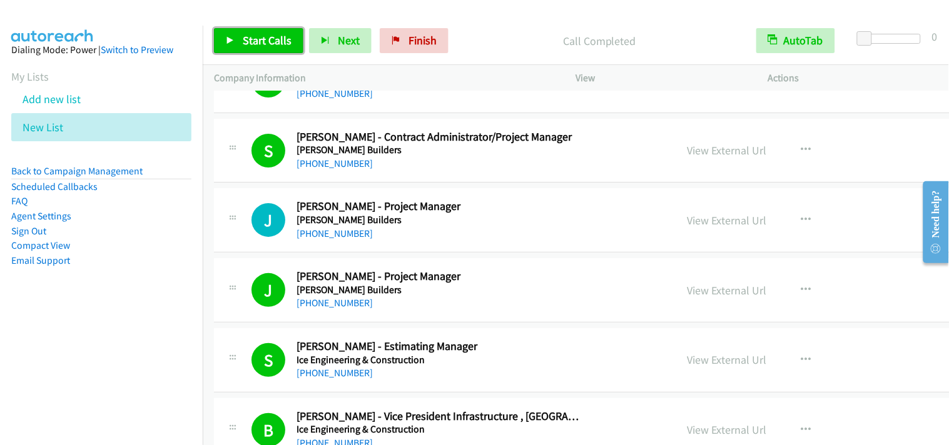
click at [261, 39] on span "Start Calls" at bounding box center [267, 40] width 49 height 14
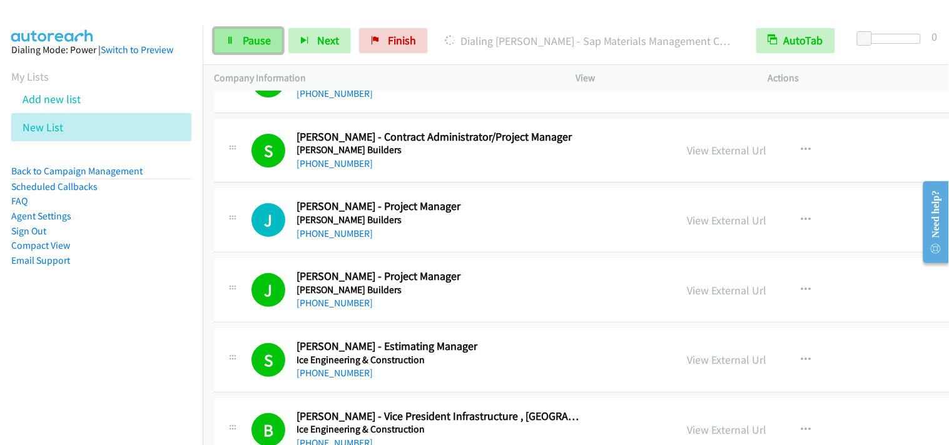
click at [249, 50] on link "Pause" at bounding box center [248, 40] width 69 height 25
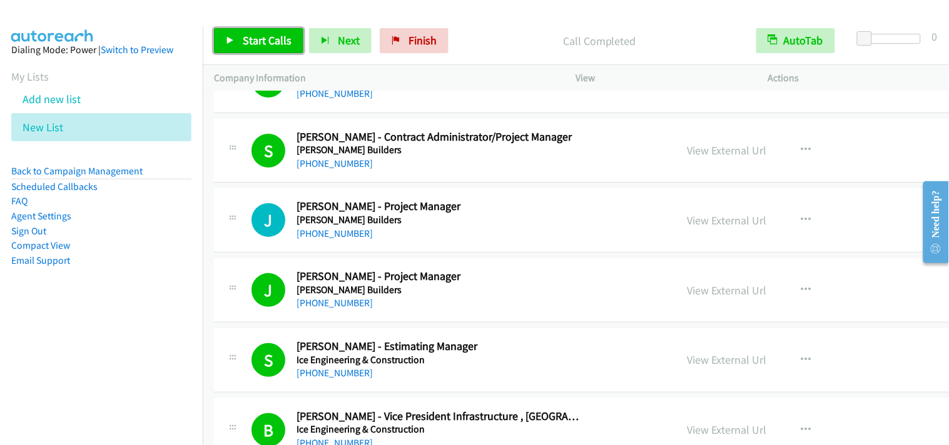
click at [257, 38] on span "Start Calls" at bounding box center [267, 40] width 49 height 14
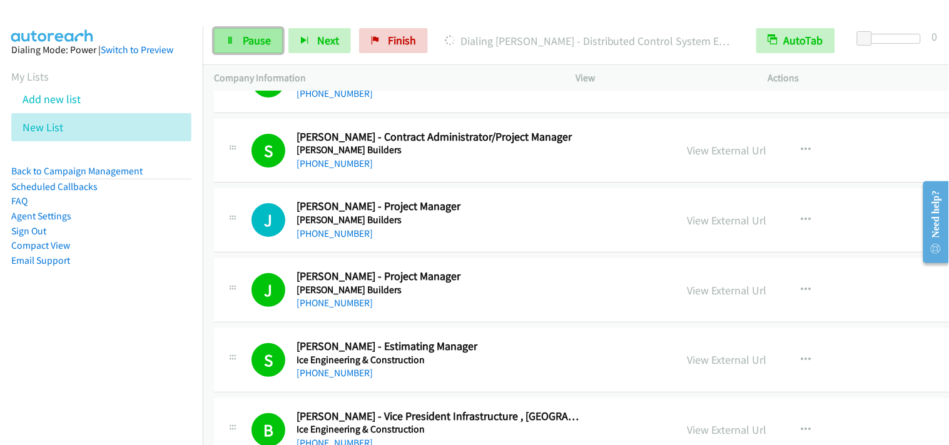
click at [260, 46] on span "Pause" at bounding box center [257, 40] width 28 height 14
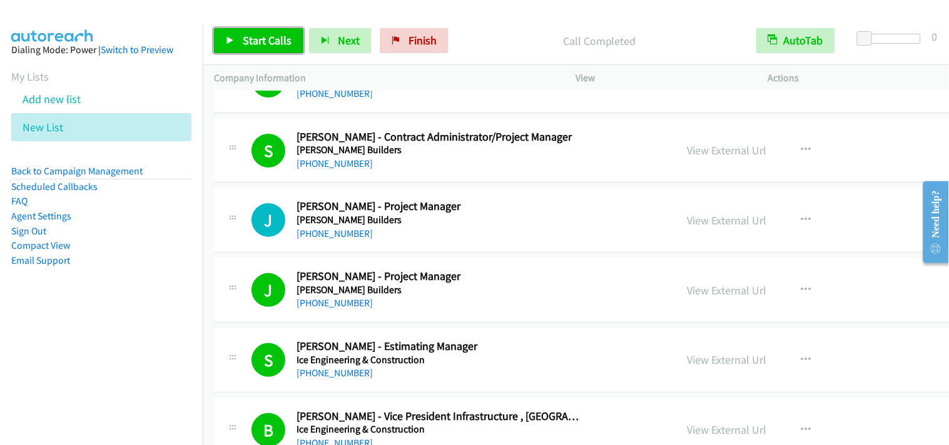
click at [263, 35] on span "Start Calls" at bounding box center [267, 40] width 49 height 14
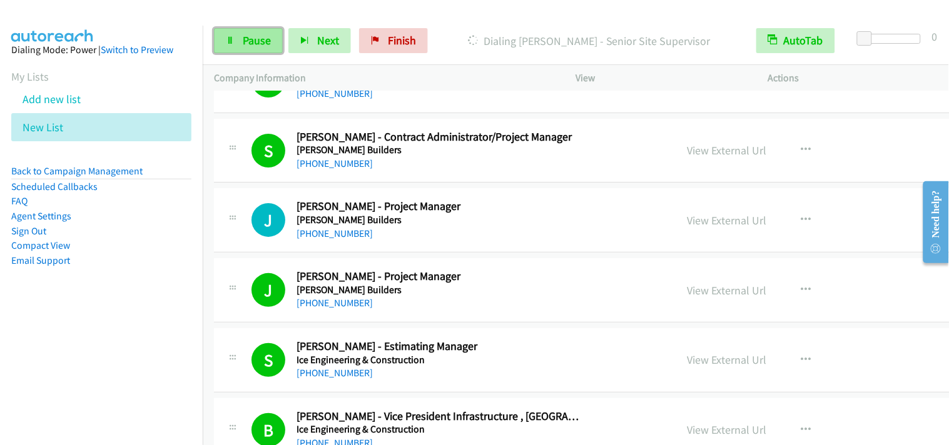
click at [259, 42] on span "Pause" at bounding box center [257, 40] width 28 height 14
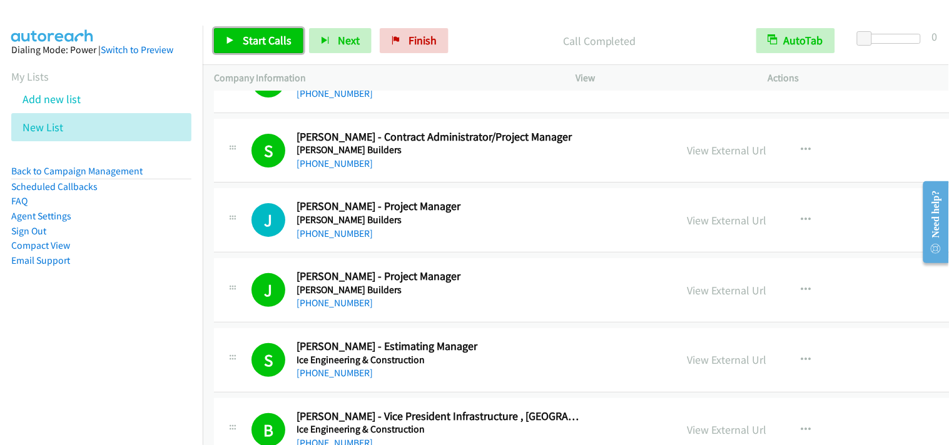
click at [253, 44] on span "Start Calls" at bounding box center [267, 40] width 49 height 14
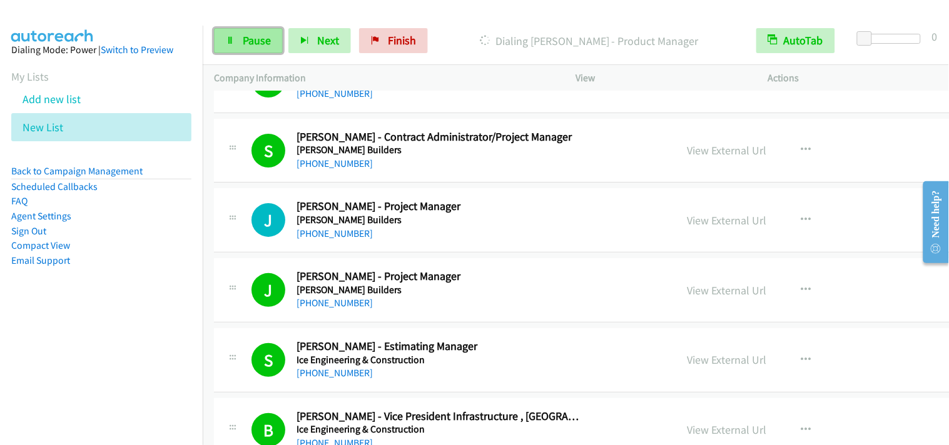
click at [255, 48] on link "Pause" at bounding box center [248, 40] width 69 height 25
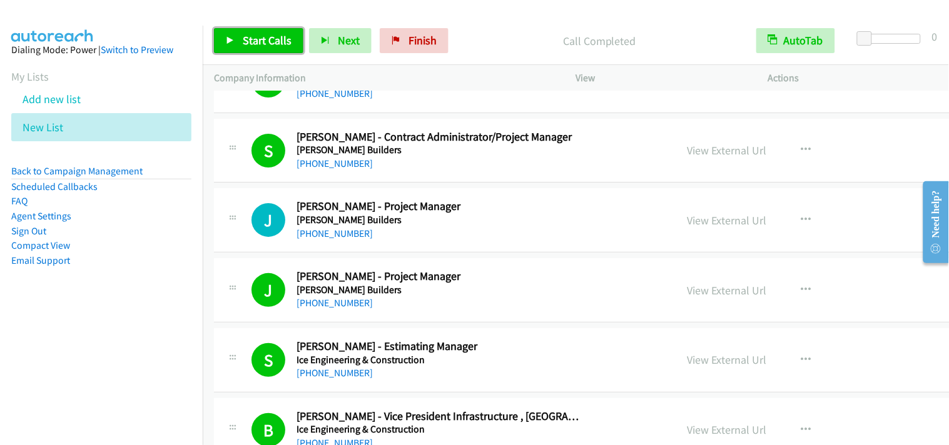
click at [261, 47] on span "Start Calls" at bounding box center [267, 40] width 49 height 14
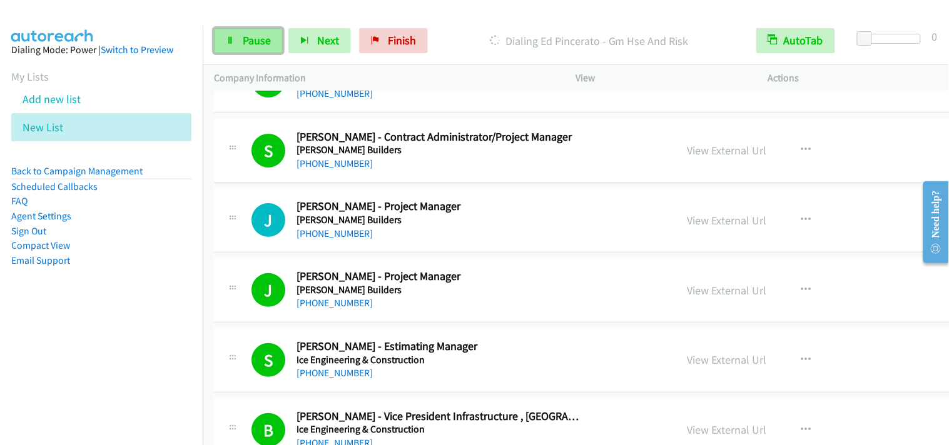
click at [235, 35] on link "Pause" at bounding box center [248, 40] width 69 height 25
